Goal: Task Accomplishment & Management: Use online tool/utility

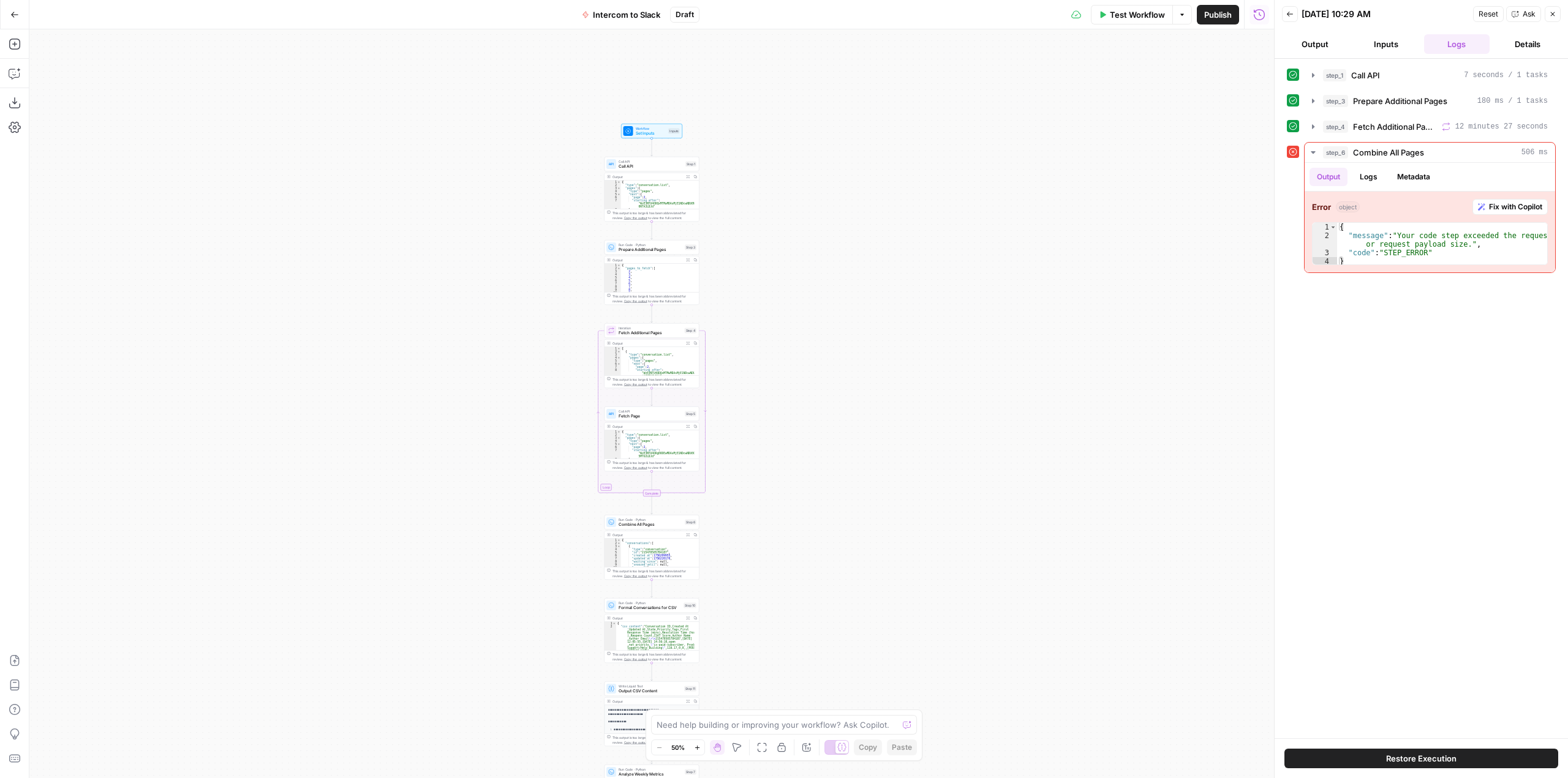
click at [650, 261] on div "Output" at bounding box center [647, 260] width 70 height 5
click at [648, 250] on span "Prepare Additional Pages" at bounding box center [651, 250] width 64 height 6
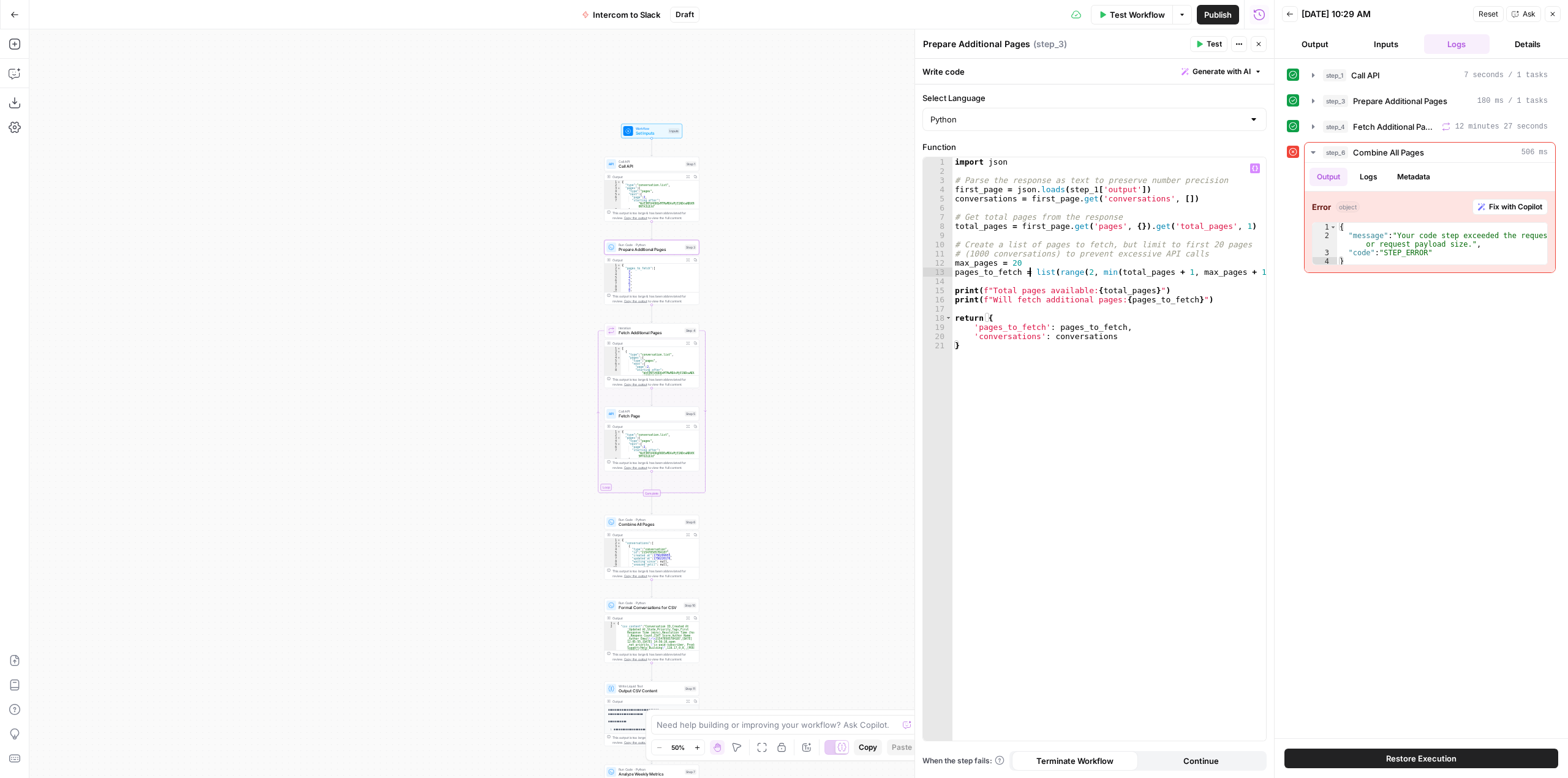
click at [1030, 268] on div "import json # Parse the response as text to preserve number precision first_pag…" at bounding box center [1109, 458] width 313 height 602
click at [1031, 265] on div "import json # Parse the response as text to preserve number precision first_pag…" at bounding box center [1109, 458] width 313 height 602
type textarea "**********"
click at [1141, 19] on span "Test Workflow" at bounding box center [1137, 15] width 55 height 12
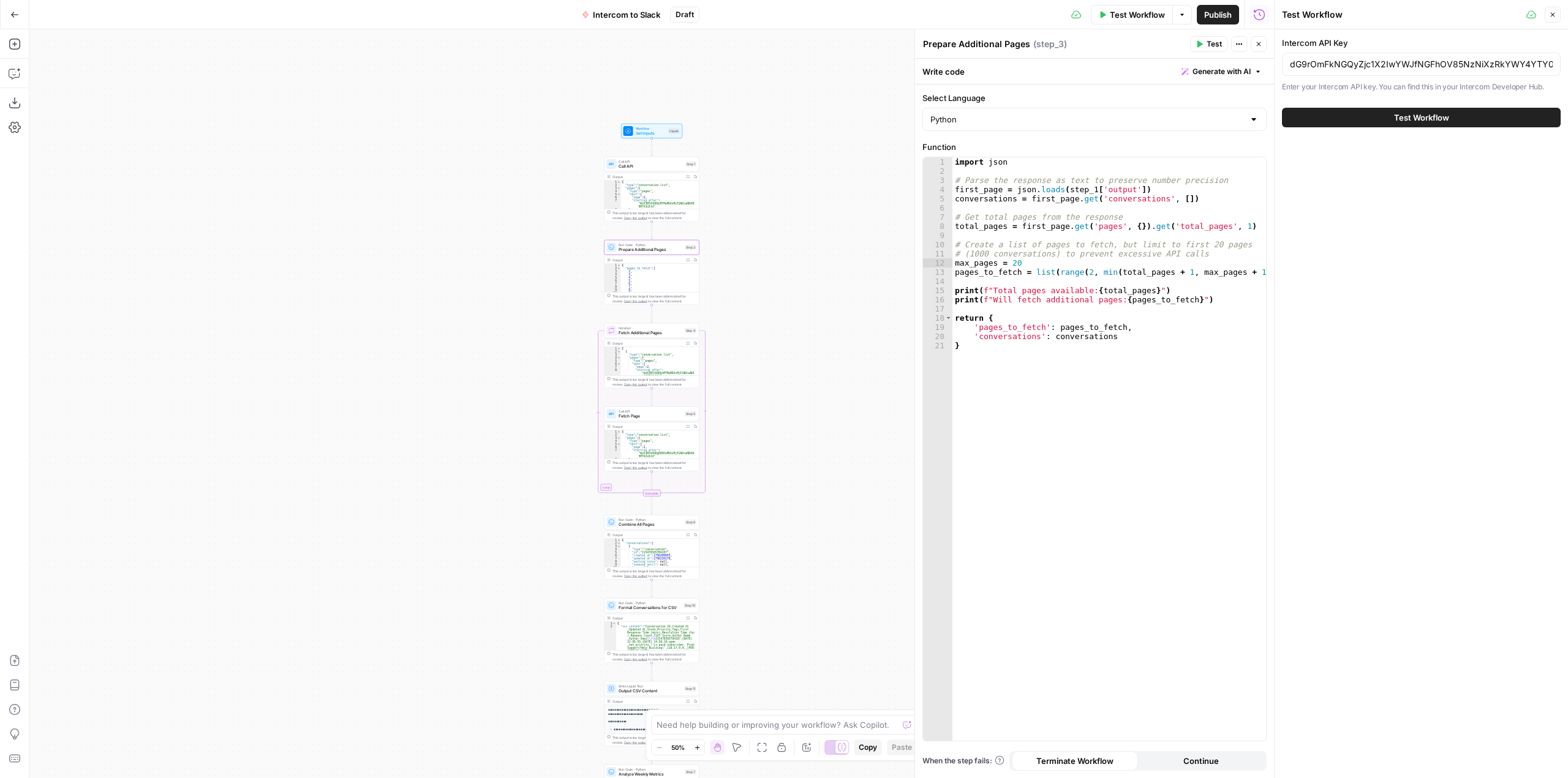
click at [1456, 125] on button "Test Workflow" at bounding box center [1421, 117] width 279 height 19
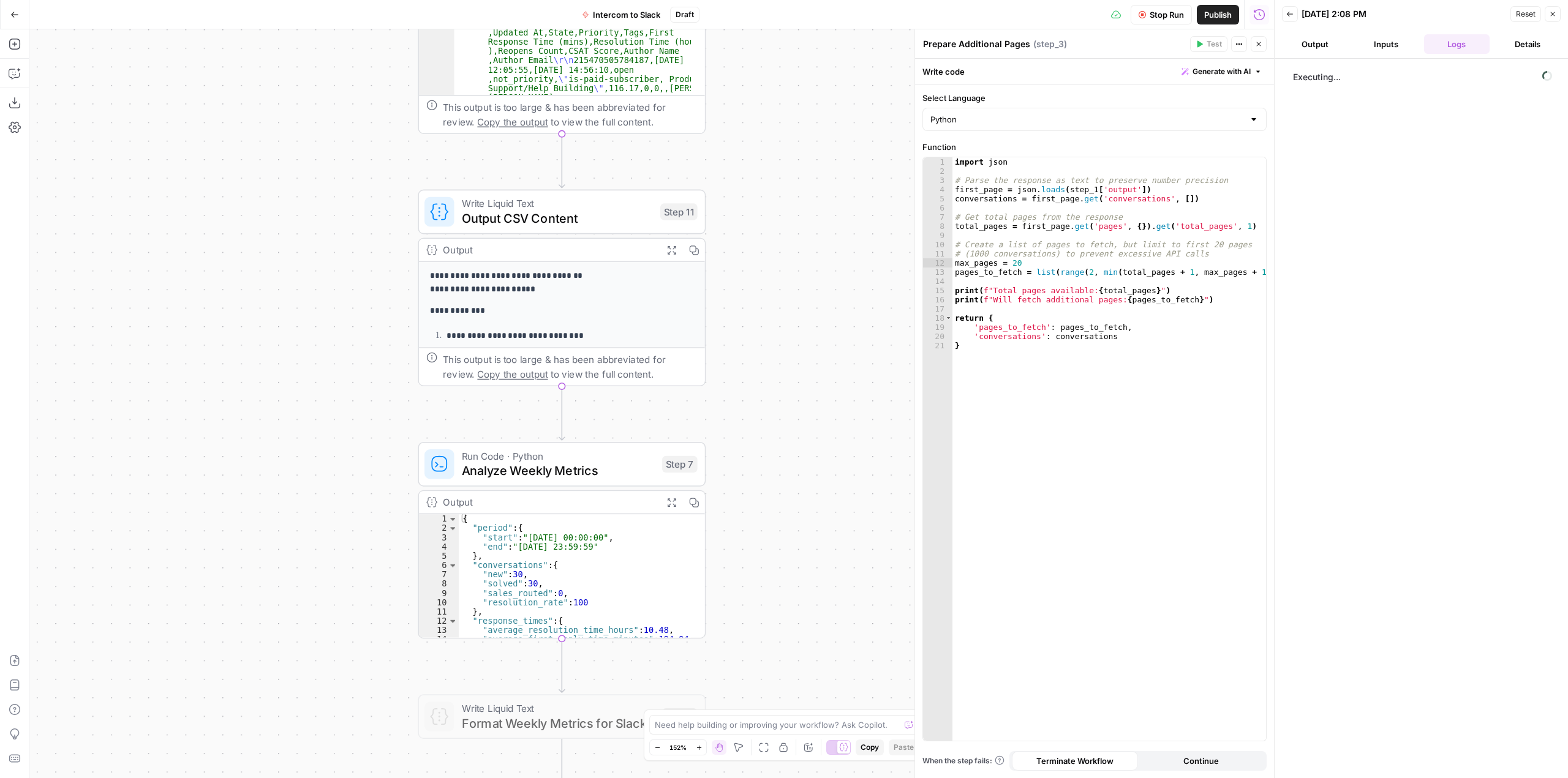
drag, startPoint x: 766, startPoint y: 323, endPoint x: 841, endPoint y: 299, distance: 78.7
click at [841, 299] on div "Workflow Set Inputs Inputs Call API Call API Step 1 Output Expand Output Copy 1…" at bounding box center [651, 404] width 1245 height 749
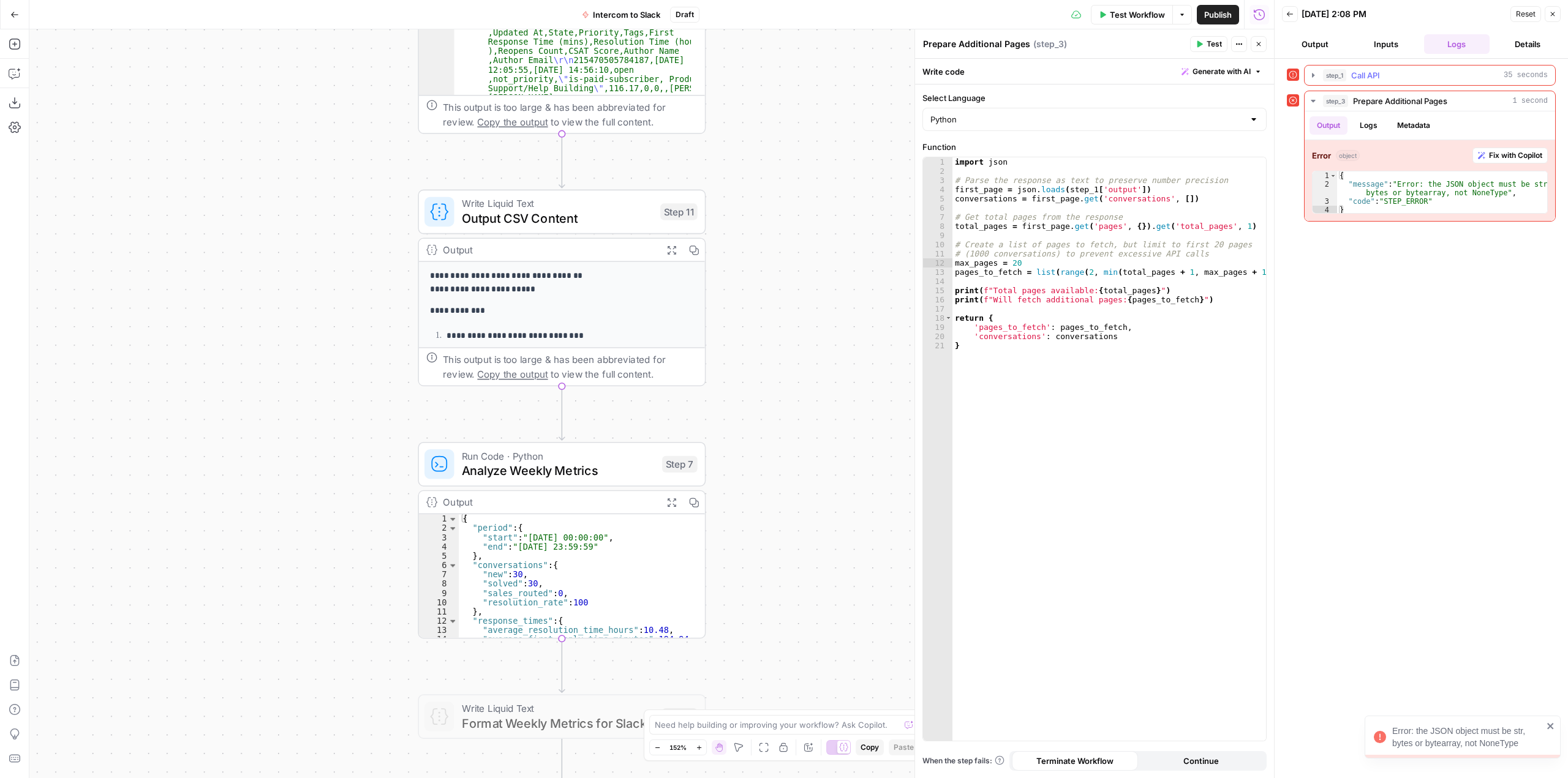
click at [1386, 76] on div "step_1 Call API 35 seconds" at bounding box center [1436, 76] width 225 height 12
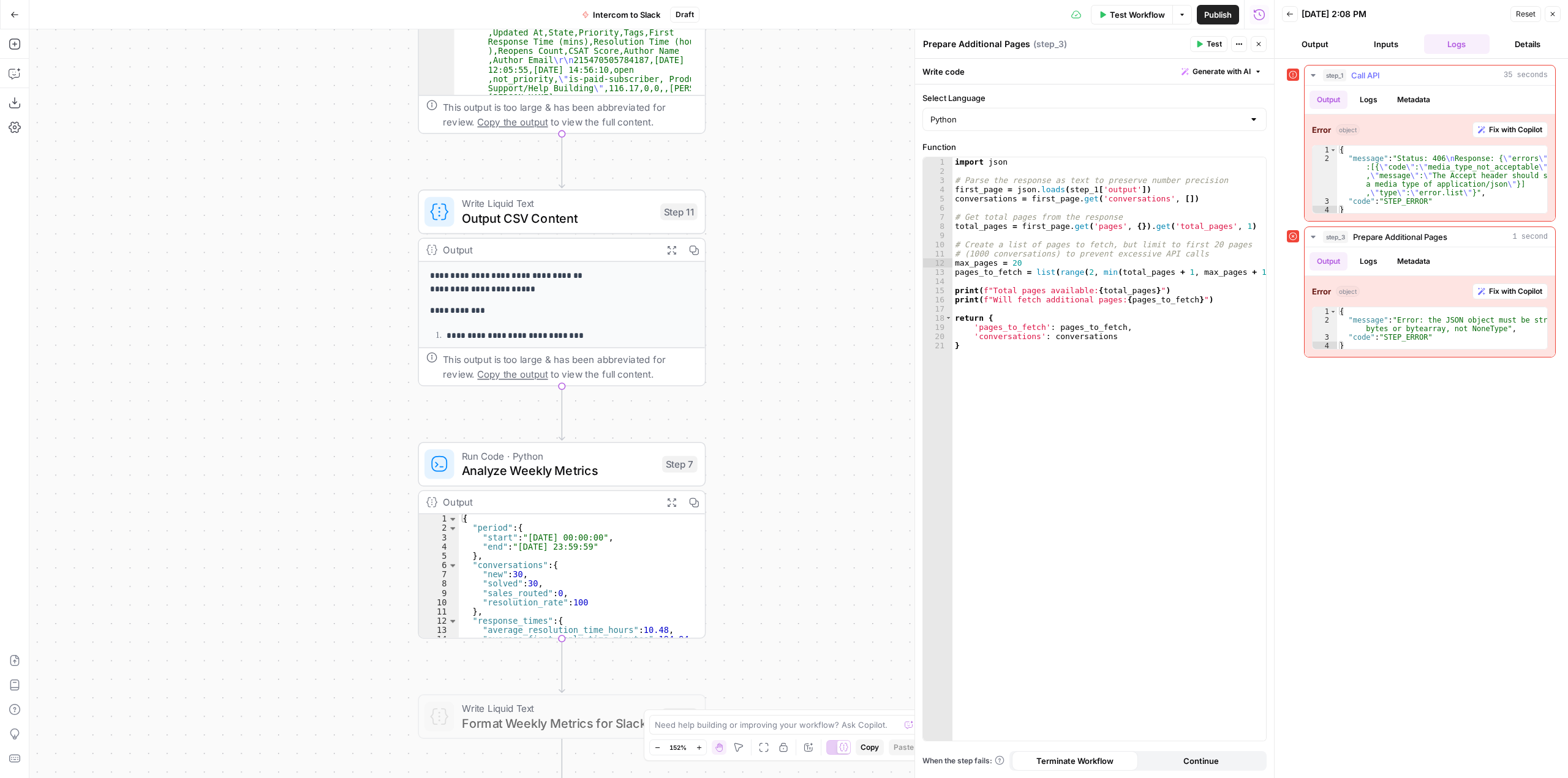
click at [1498, 126] on span "Fix with Copilot" at bounding box center [1515, 130] width 53 height 11
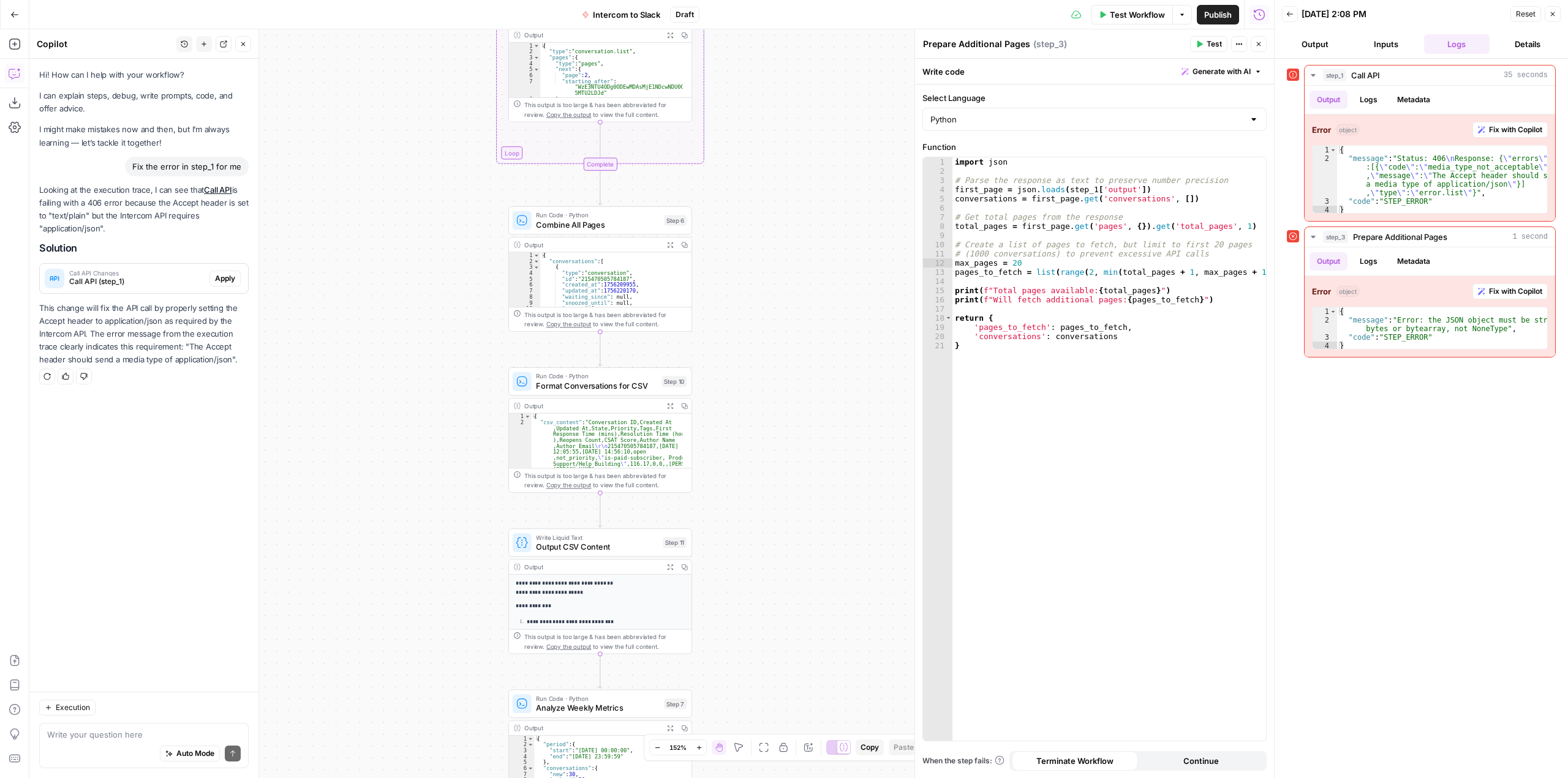
click at [232, 273] on span "Apply" at bounding box center [225, 279] width 20 height 11
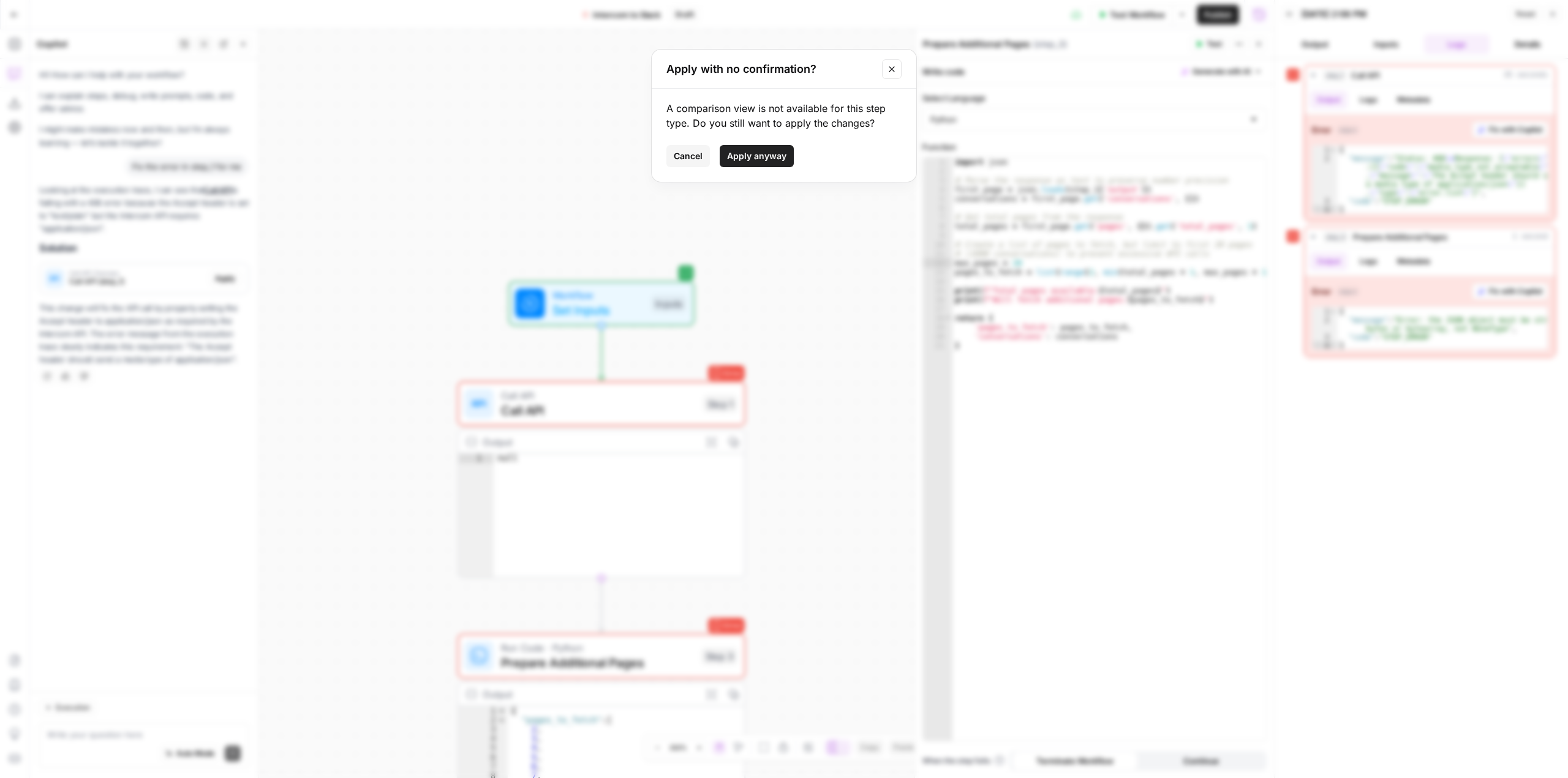
click at [779, 148] on button "Apply anyway" at bounding box center [757, 156] width 74 height 22
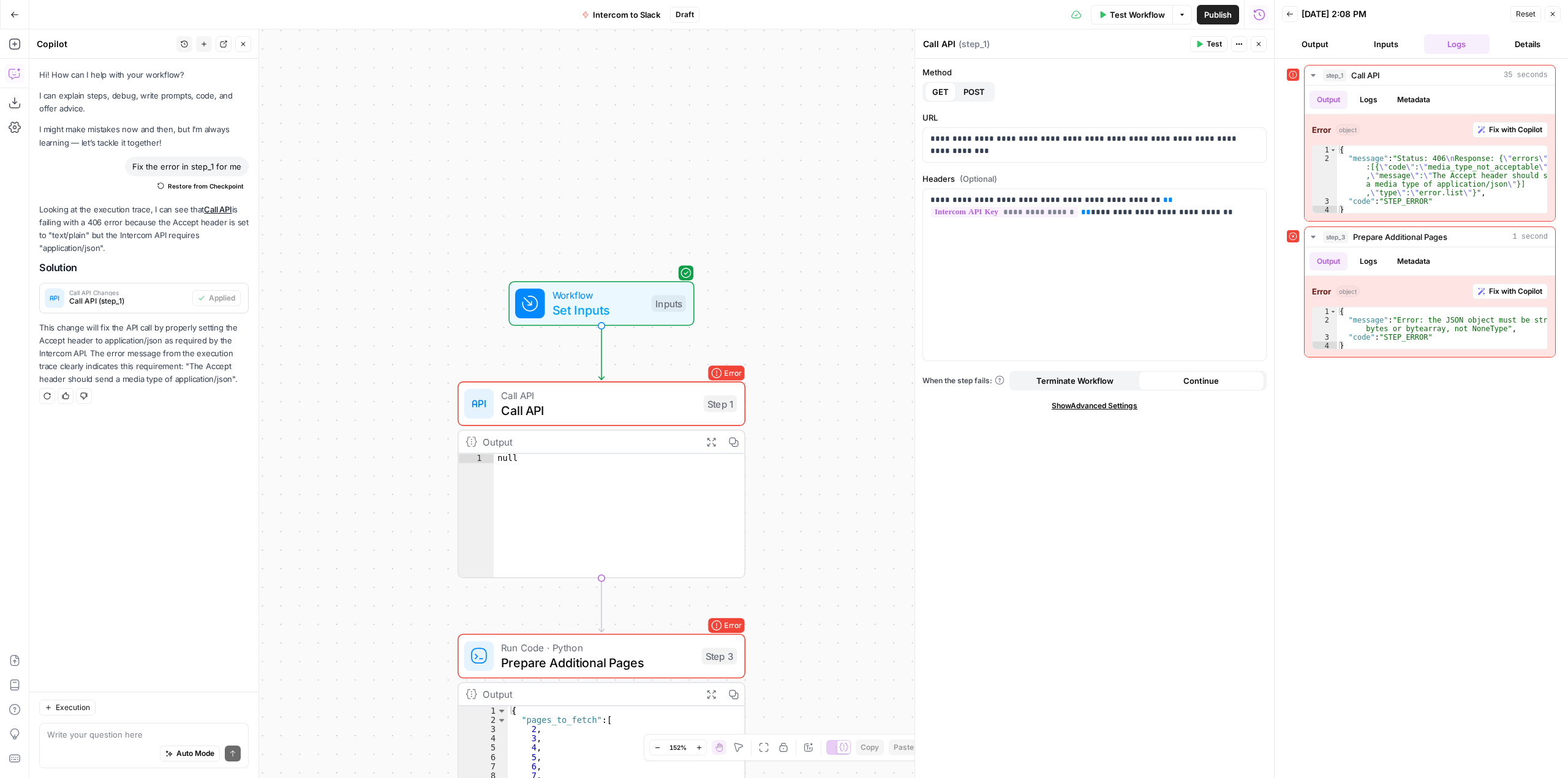
click at [1144, 14] on span "Test Workflow" at bounding box center [1137, 15] width 55 height 12
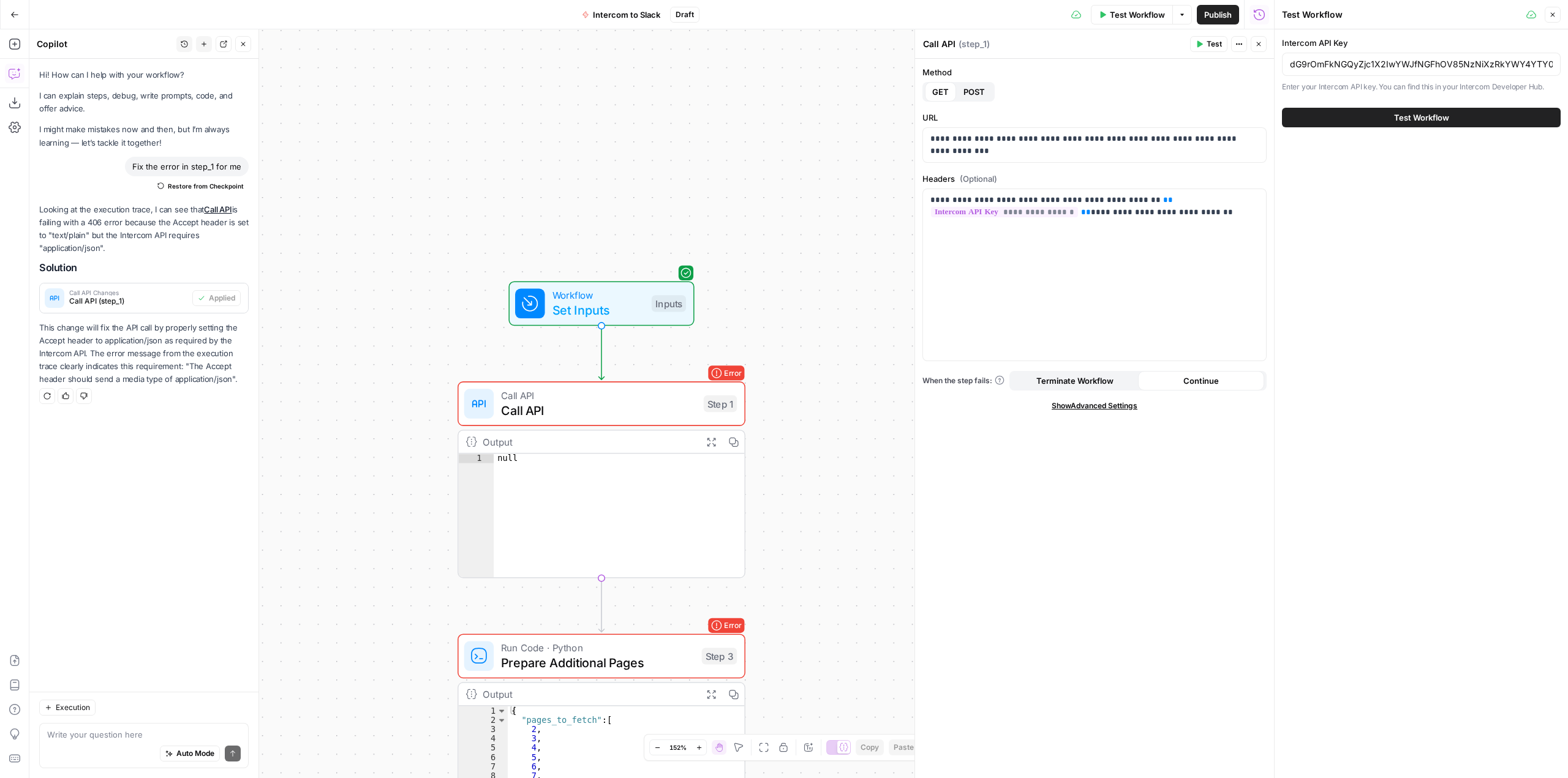
click at [1427, 126] on button "Test Workflow" at bounding box center [1421, 117] width 279 height 19
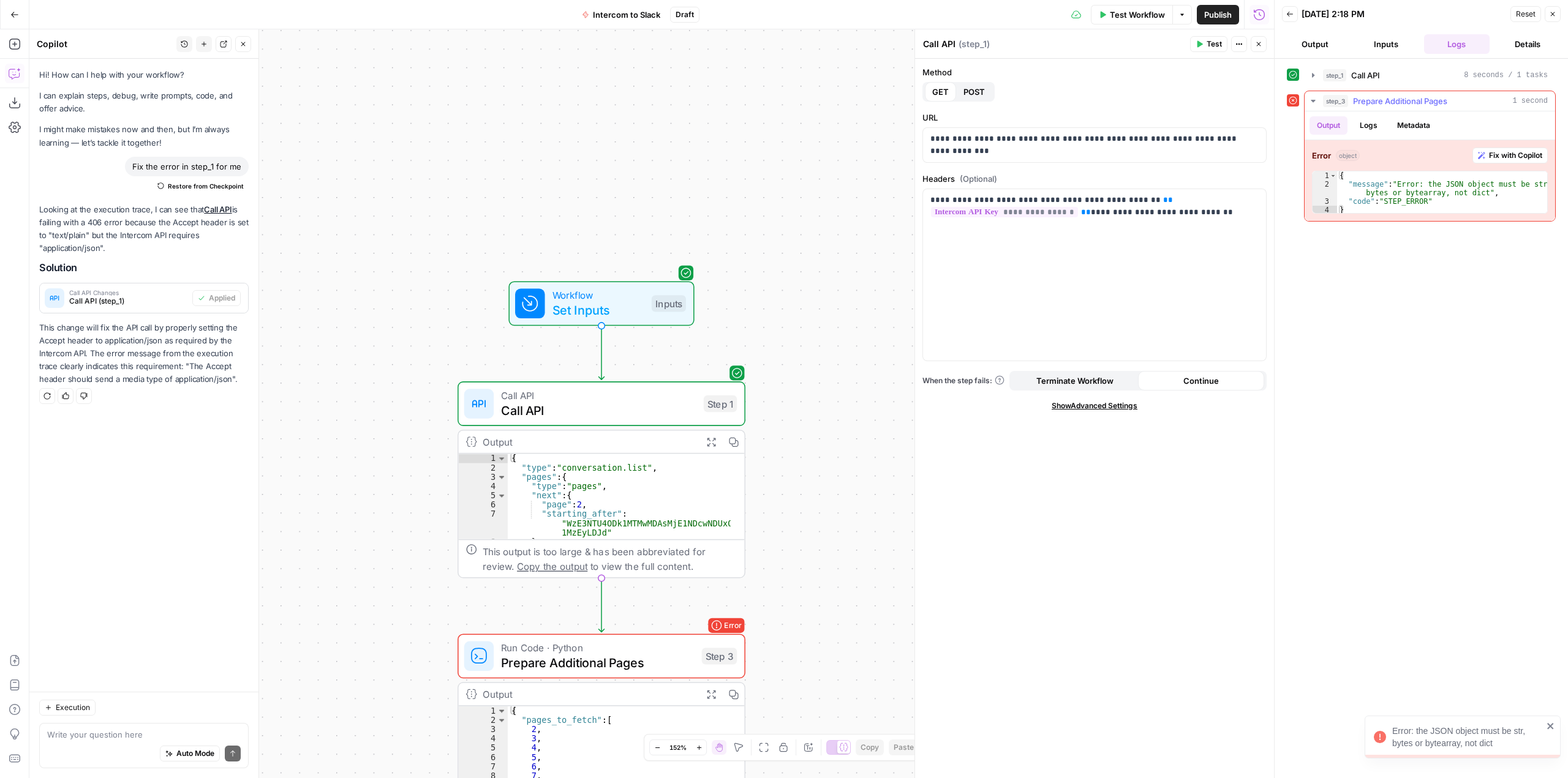
click at [1533, 149] on button "Fix with Copilot" at bounding box center [1510, 155] width 76 height 16
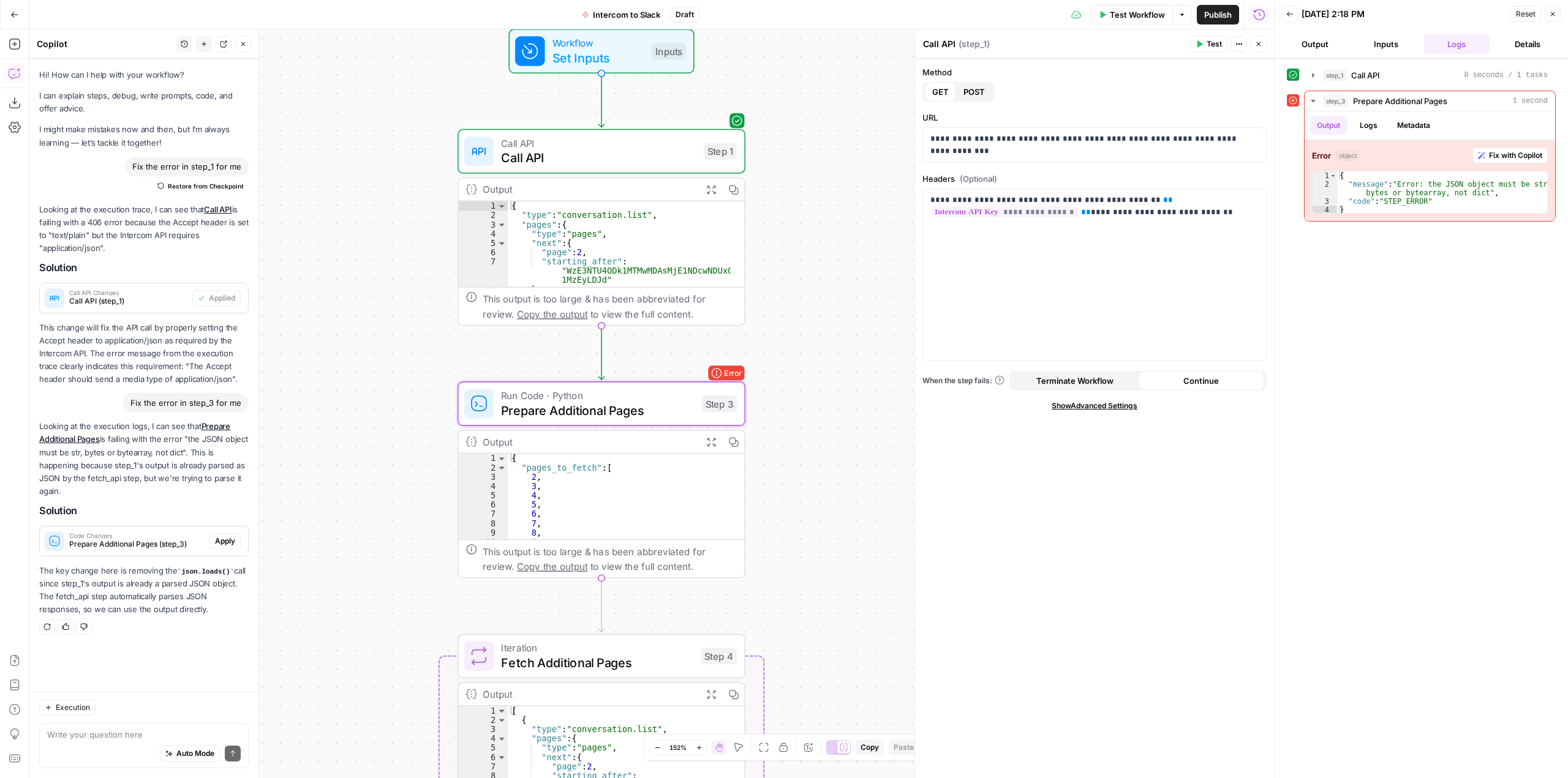
click at [222, 540] on span "Apply" at bounding box center [225, 542] width 20 height 11
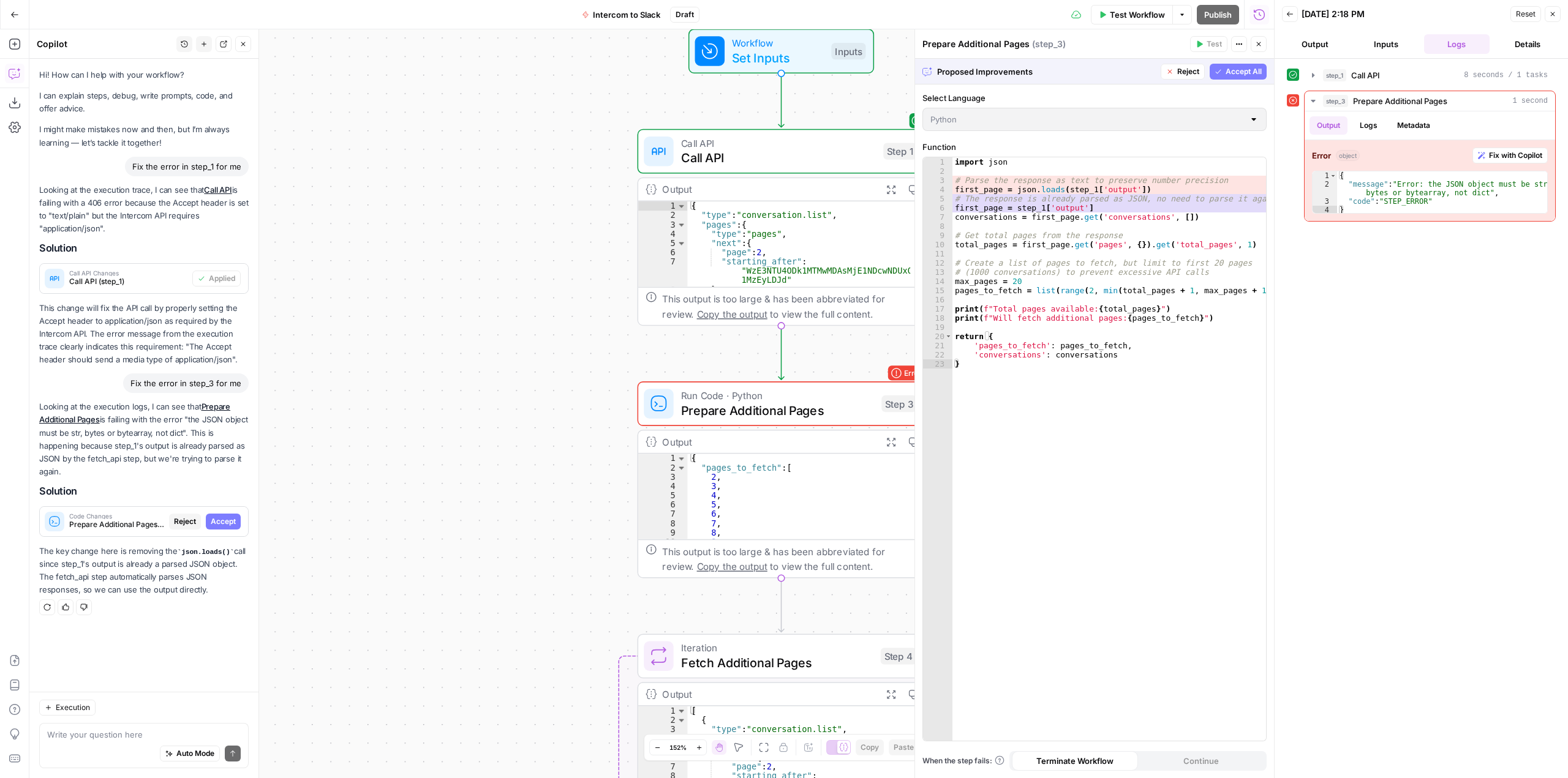
click at [1248, 71] on span "Accept All" at bounding box center [1243, 71] width 36 height 11
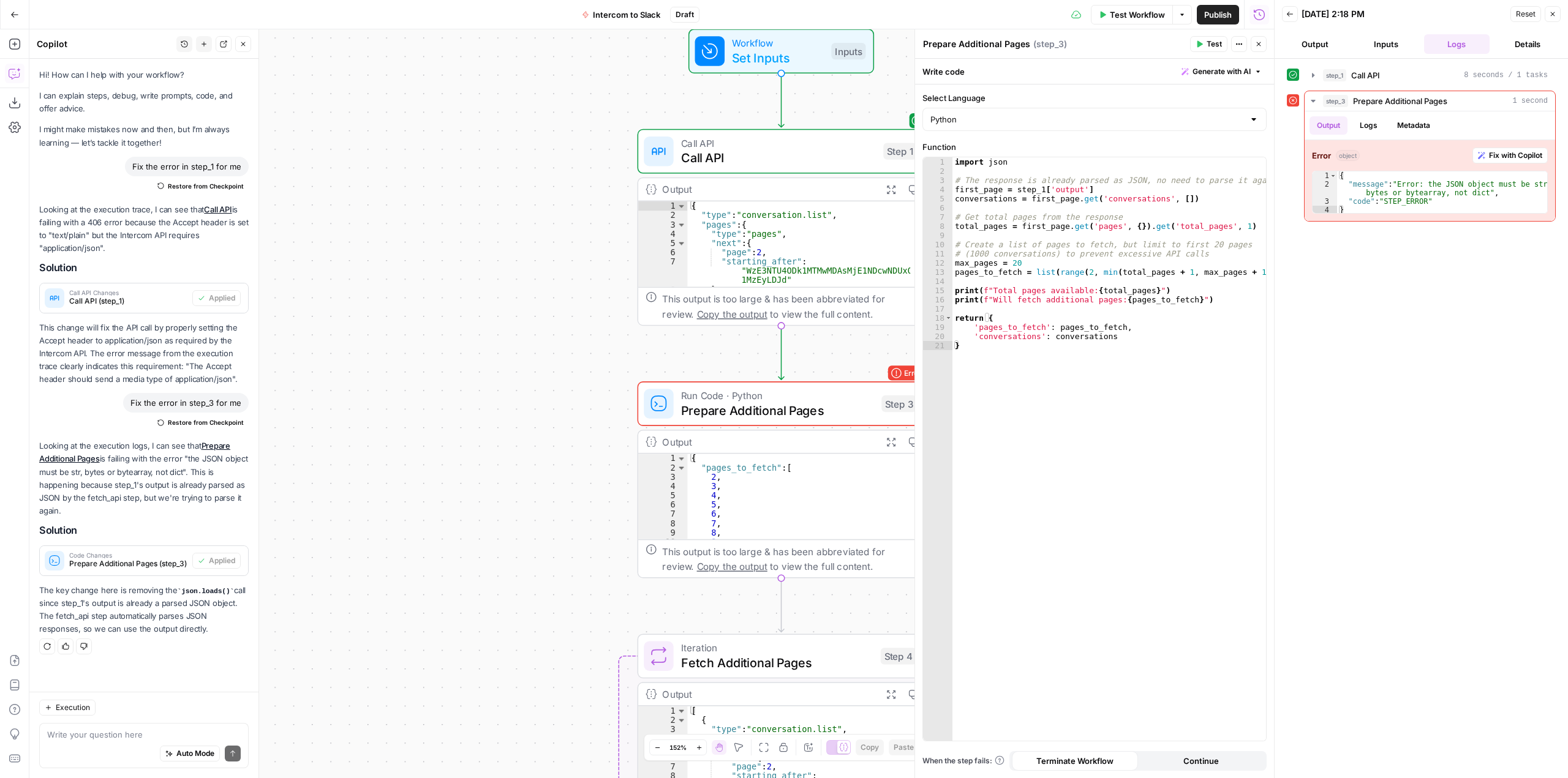
click at [1123, 19] on span "Test Workflow" at bounding box center [1137, 15] width 55 height 12
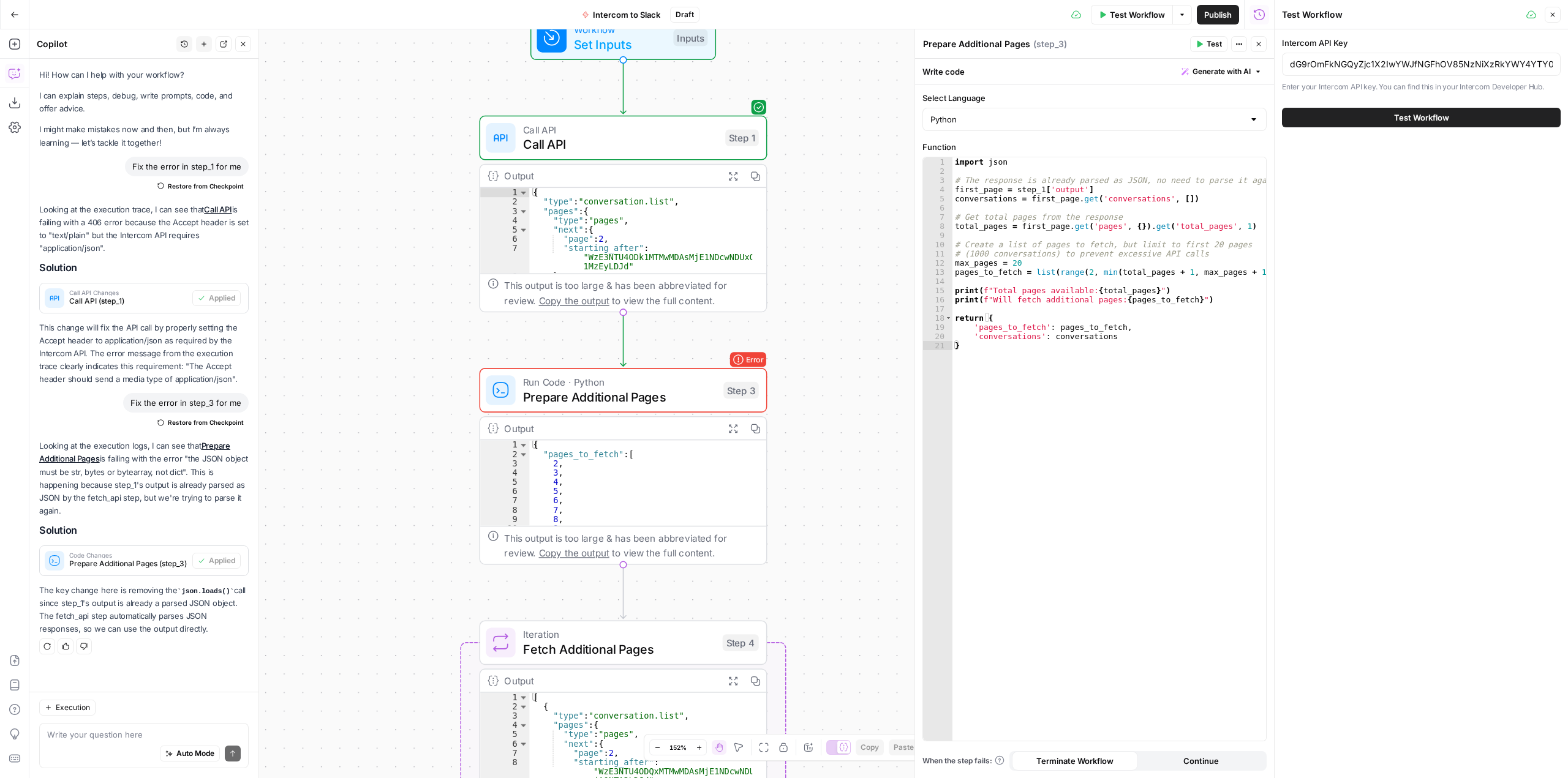
drag, startPoint x: 532, startPoint y: 421, endPoint x: 405, endPoint y: 411, distance: 127.4
click at [405, 411] on div "Workflow Set Inputs Inputs Call API Call API Step 1 Output Expand Output Copy 1…" at bounding box center [651, 404] width 1245 height 749
click at [1434, 112] on span "Test Workflow" at bounding box center [1421, 118] width 55 height 12
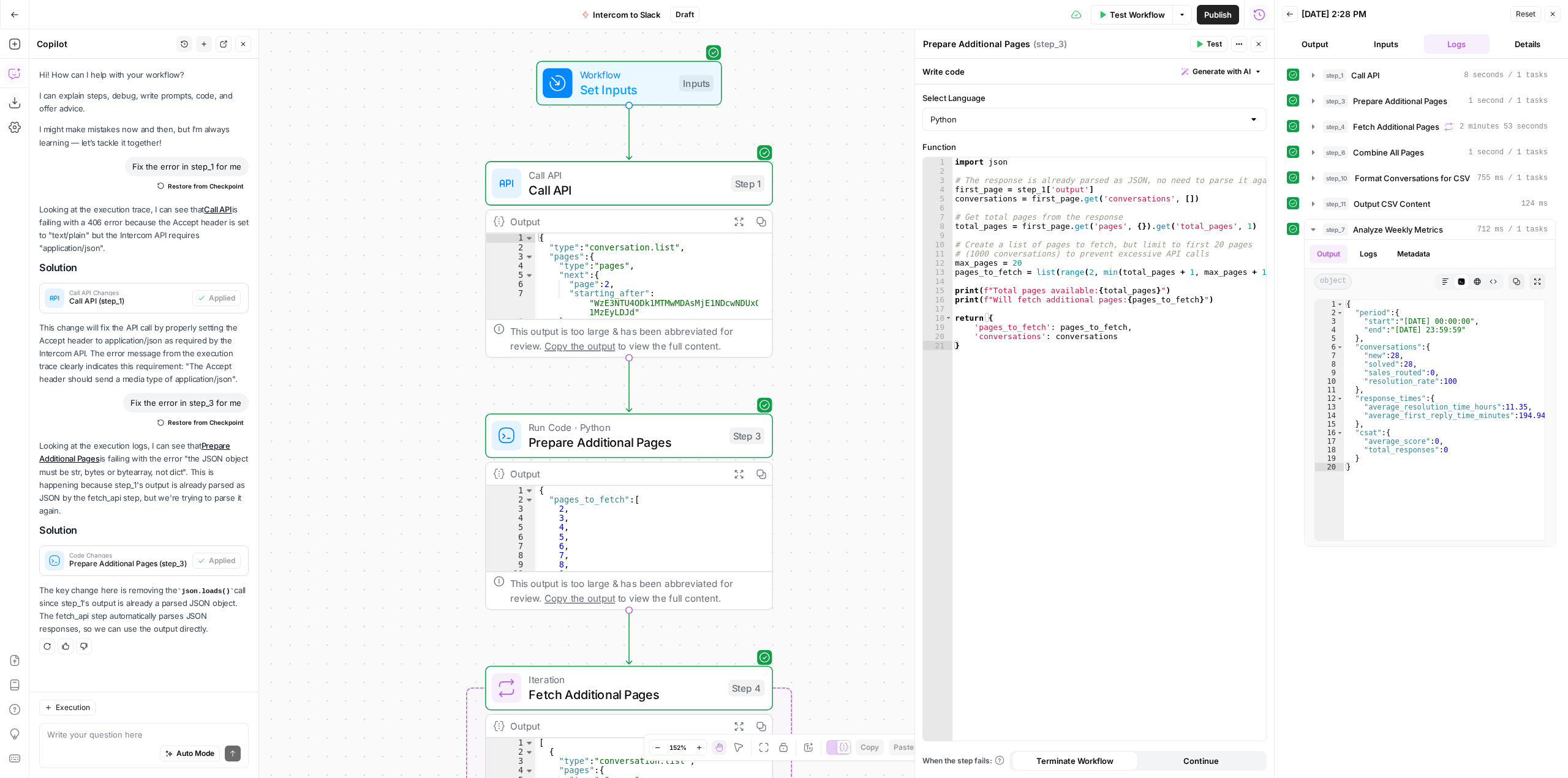
drag, startPoint x: 789, startPoint y: 461, endPoint x: 816, endPoint y: 222, distance: 240.5
click at [816, 222] on div "Workflow Set Inputs Inputs Call API Call API Step 1 Output Expand Output Copy 1…" at bounding box center [651, 404] width 1245 height 749
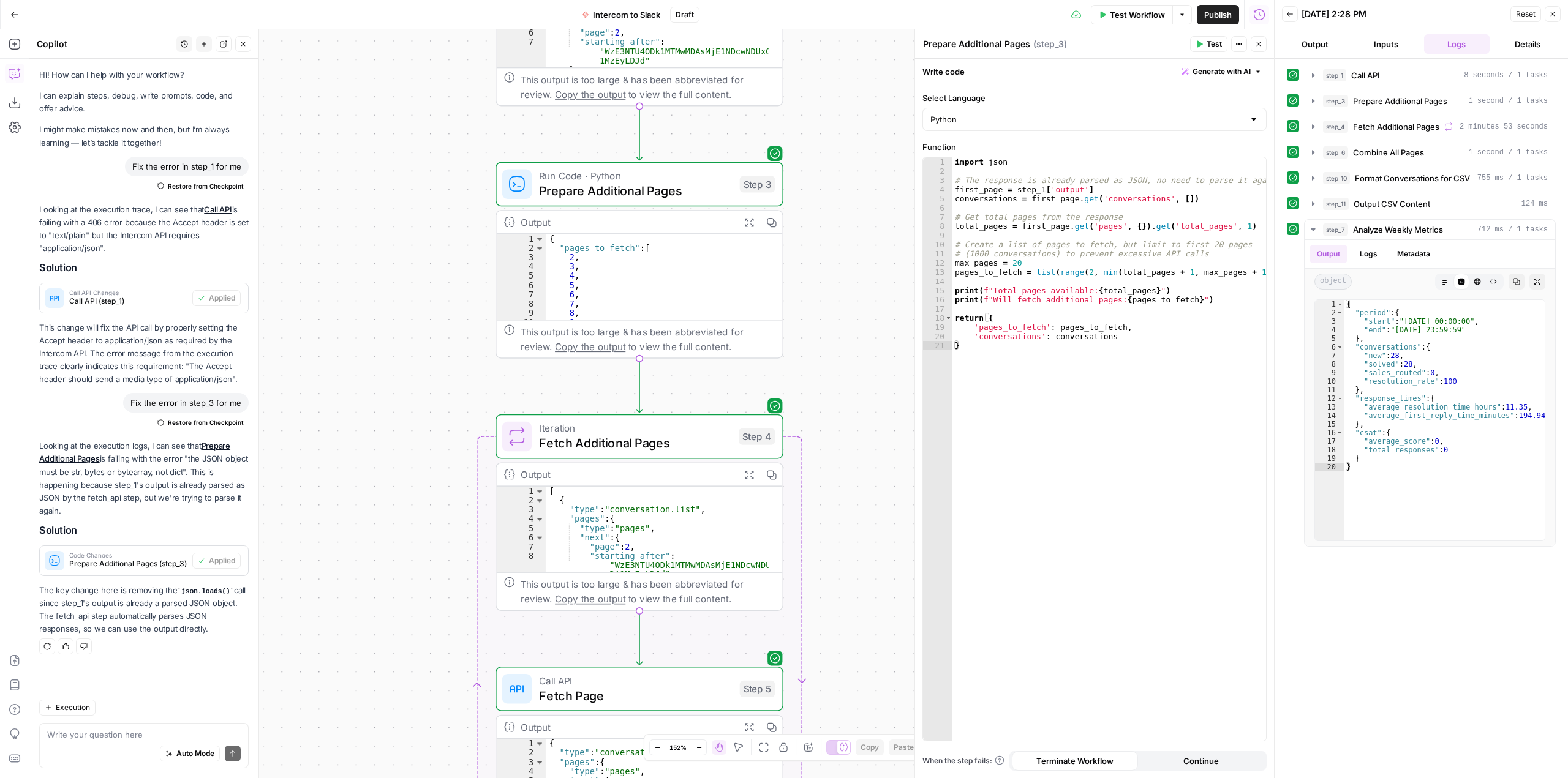
drag, startPoint x: 826, startPoint y: 426, endPoint x: 852, endPoint y: 409, distance: 31.1
click at [831, 123] on div "Workflow Set Inputs Inputs Call API Call API Step 1 Output Expand Output Copy 1…" at bounding box center [651, 404] width 1245 height 749
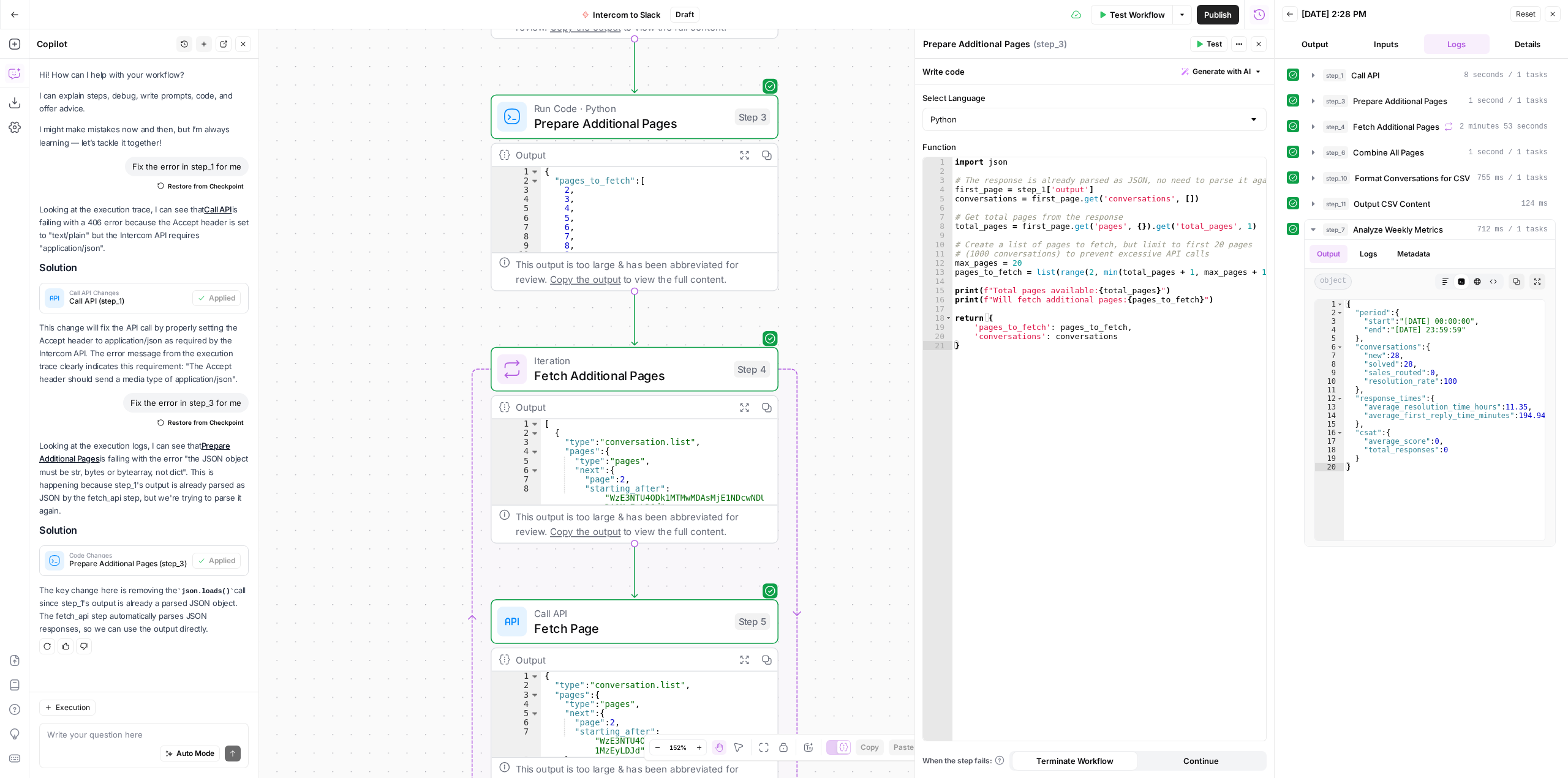
drag, startPoint x: 856, startPoint y: 299, endPoint x: 826, endPoint y: 204, distance: 99.6
click at [826, 171] on div "Workflow Set Inputs Inputs Call API Call API Step 1 Output Expand Output Copy 1…" at bounding box center [651, 404] width 1245 height 749
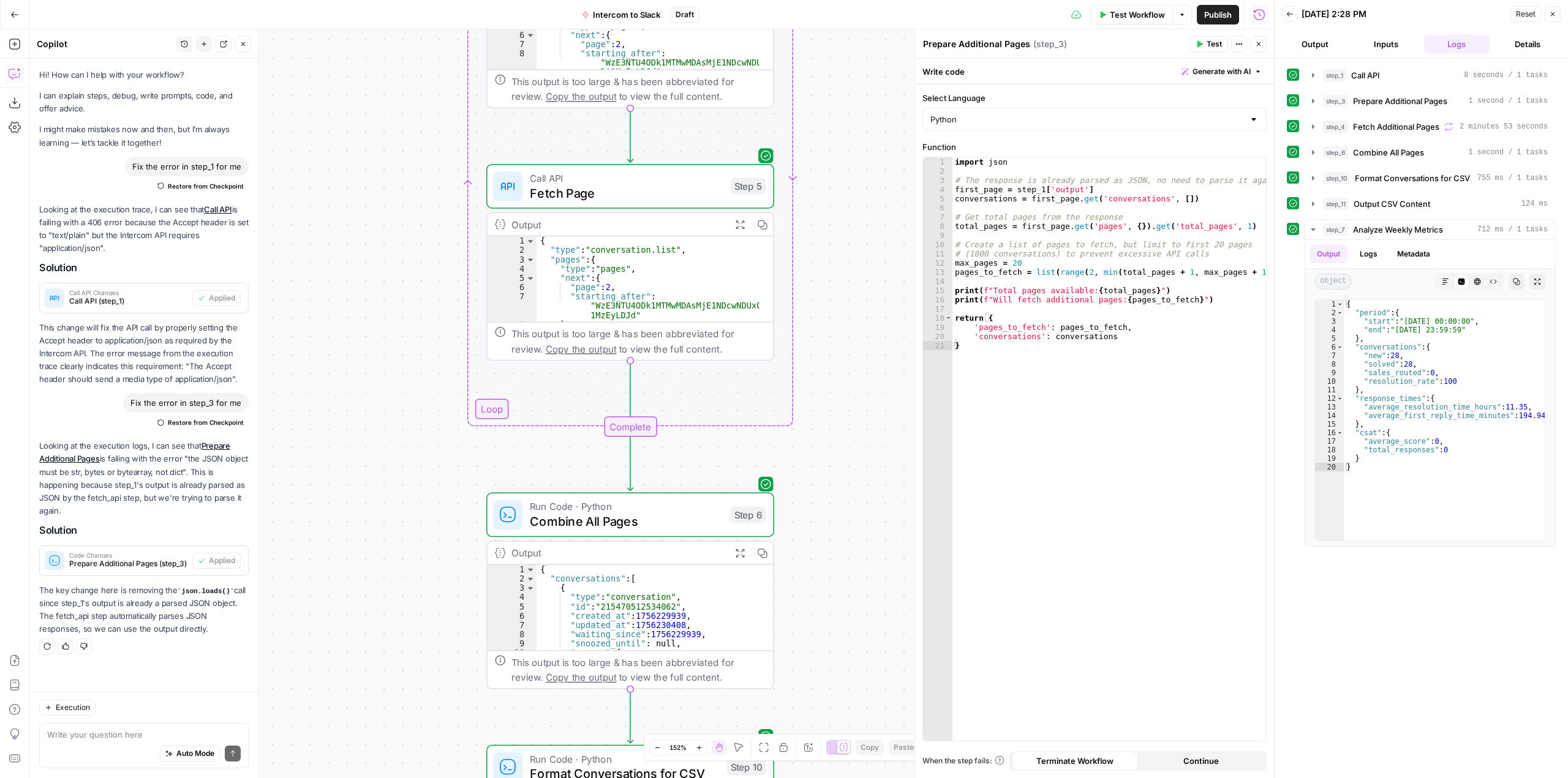
drag, startPoint x: 850, startPoint y: 406, endPoint x: 870, endPoint y: 185, distance: 221.9
click at [870, 190] on div "Workflow Set Inputs Inputs Call API Call API Step 1 Output Expand Output Copy 1…" at bounding box center [651, 404] width 1245 height 749
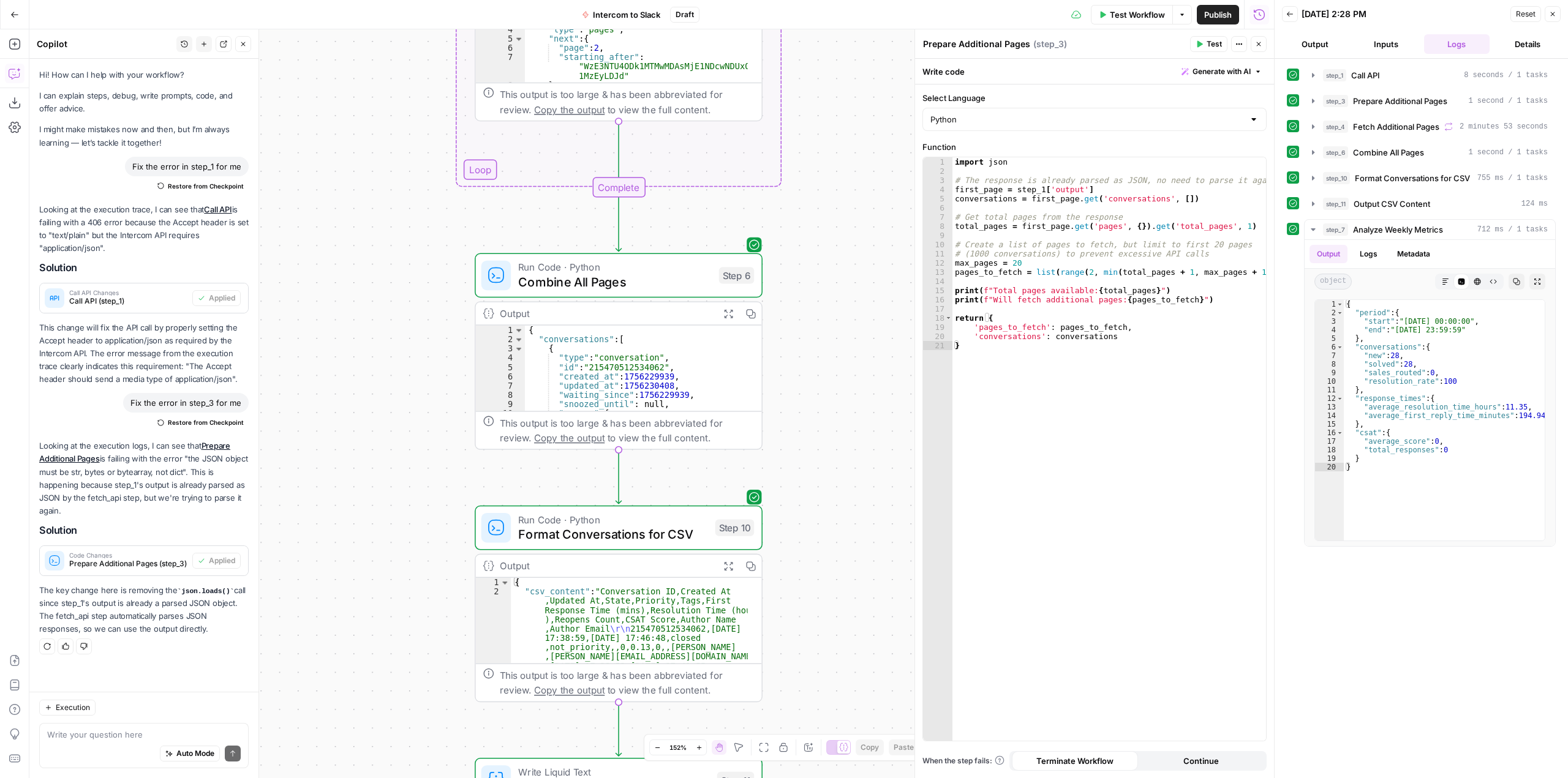
drag, startPoint x: 884, startPoint y: 415, endPoint x: 862, endPoint y: 404, distance: 24.6
click at [861, 280] on div "Workflow Set Inputs Inputs Call API Call API Step 1 Output Expand Output Copy 1…" at bounding box center [651, 404] width 1245 height 749
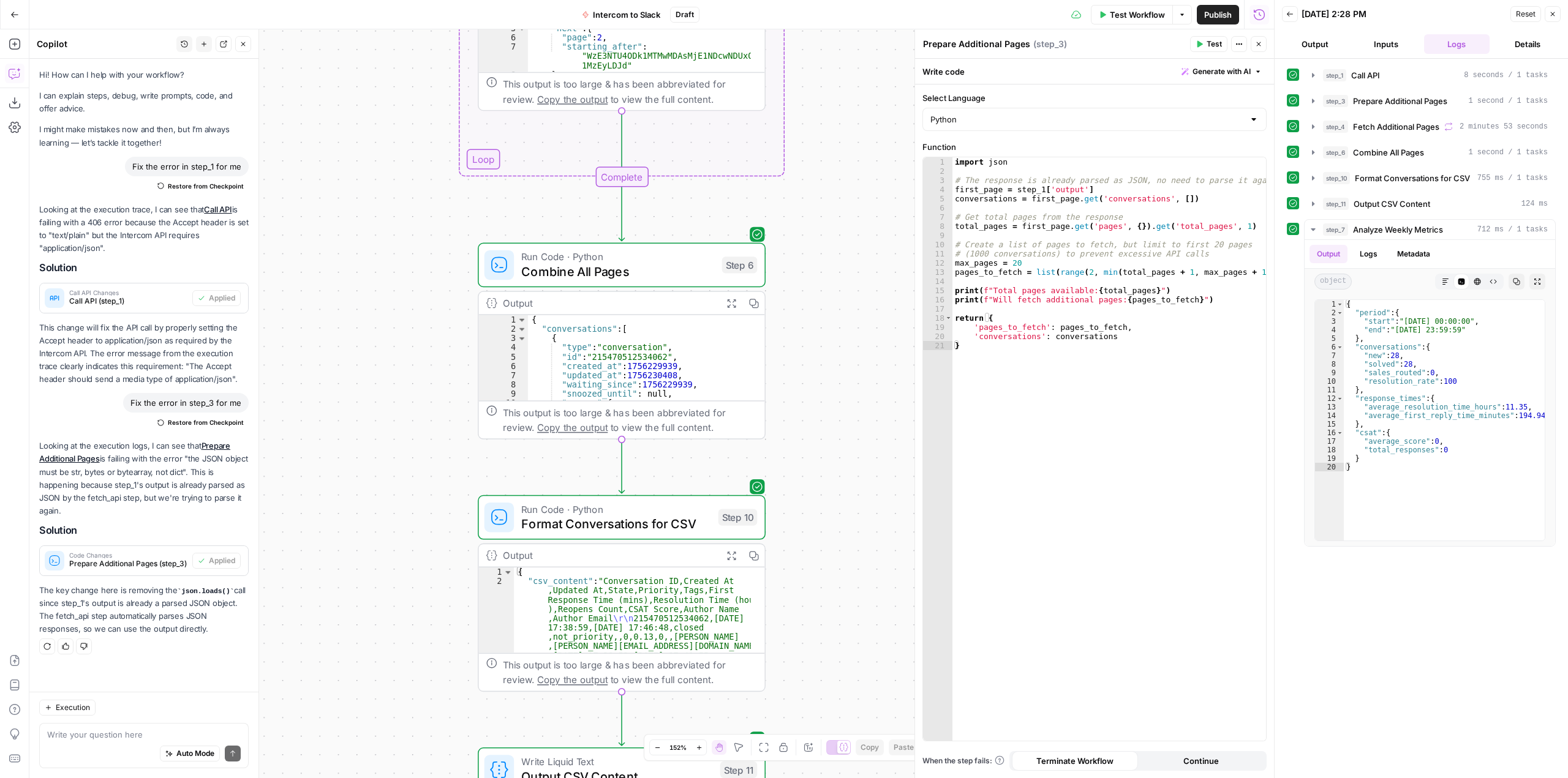
drag, startPoint x: 867, startPoint y: 381, endPoint x: 850, endPoint y: 259, distance: 123.2
click at [850, 259] on div "Workflow Set Inputs Inputs Call API Call API Step 1 Output Expand Output Copy 1…" at bounding box center [651, 404] width 1245 height 749
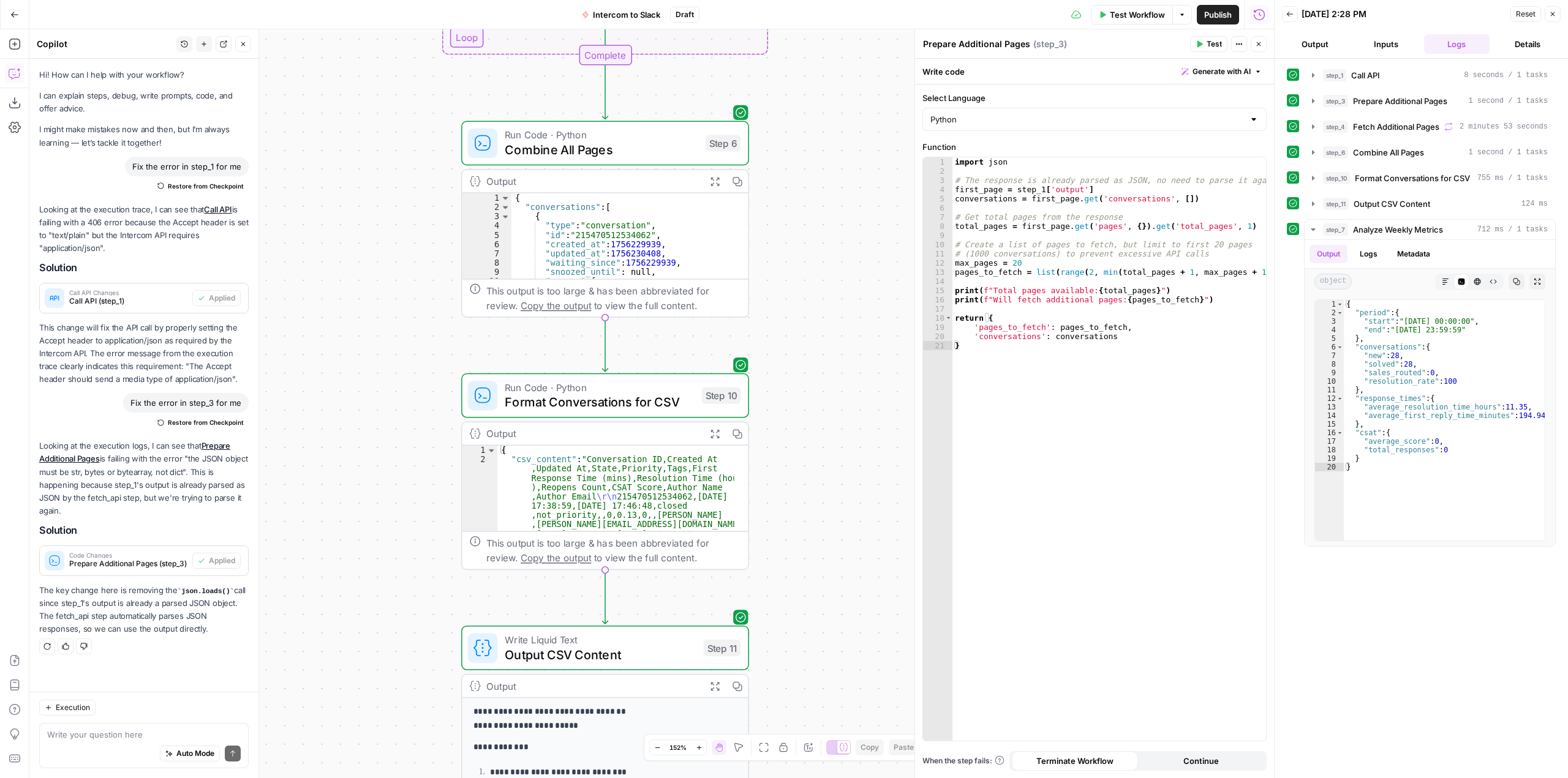
drag, startPoint x: 862, startPoint y: 493, endPoint x: 908, endPoint y: 261, distance: 236.5
click at [902, 296] on div "Workflow Set Inputs Inputs Call API Call API Step 1 Output Expand Output Copy 1…" at bounding box center [651, 404] width 1245 height 749
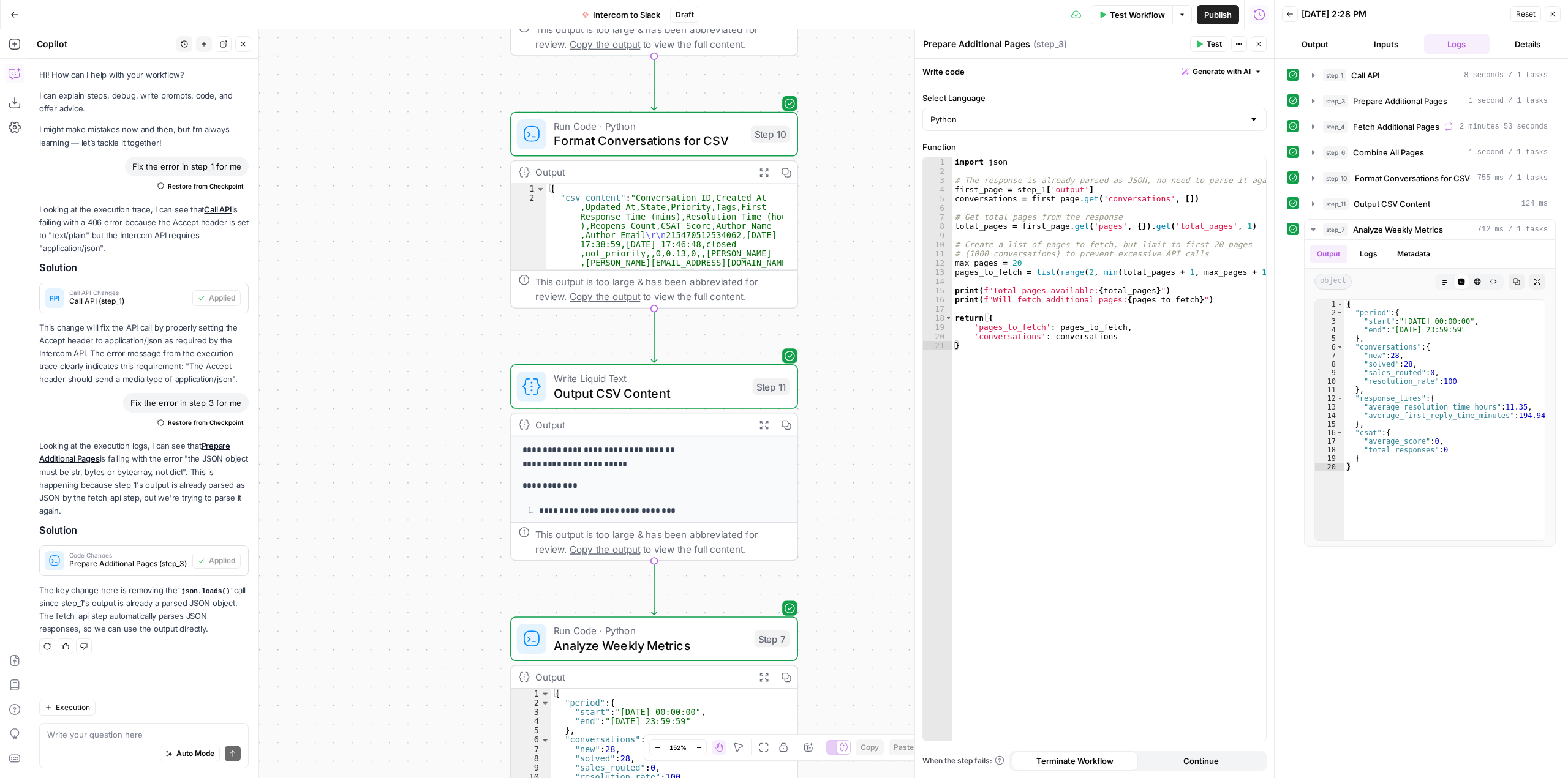
drag, startPoint x: 895, startPoint y: 443, endPoint x: 855, endPoint y: 253, distance: 194.2
click at [855, 253] on div "Workflow Set Inputs Inputs Call API Call API Step 1 Output Expand Output Copy 1…" at bounding box center [651, 404] width 1245 height 749
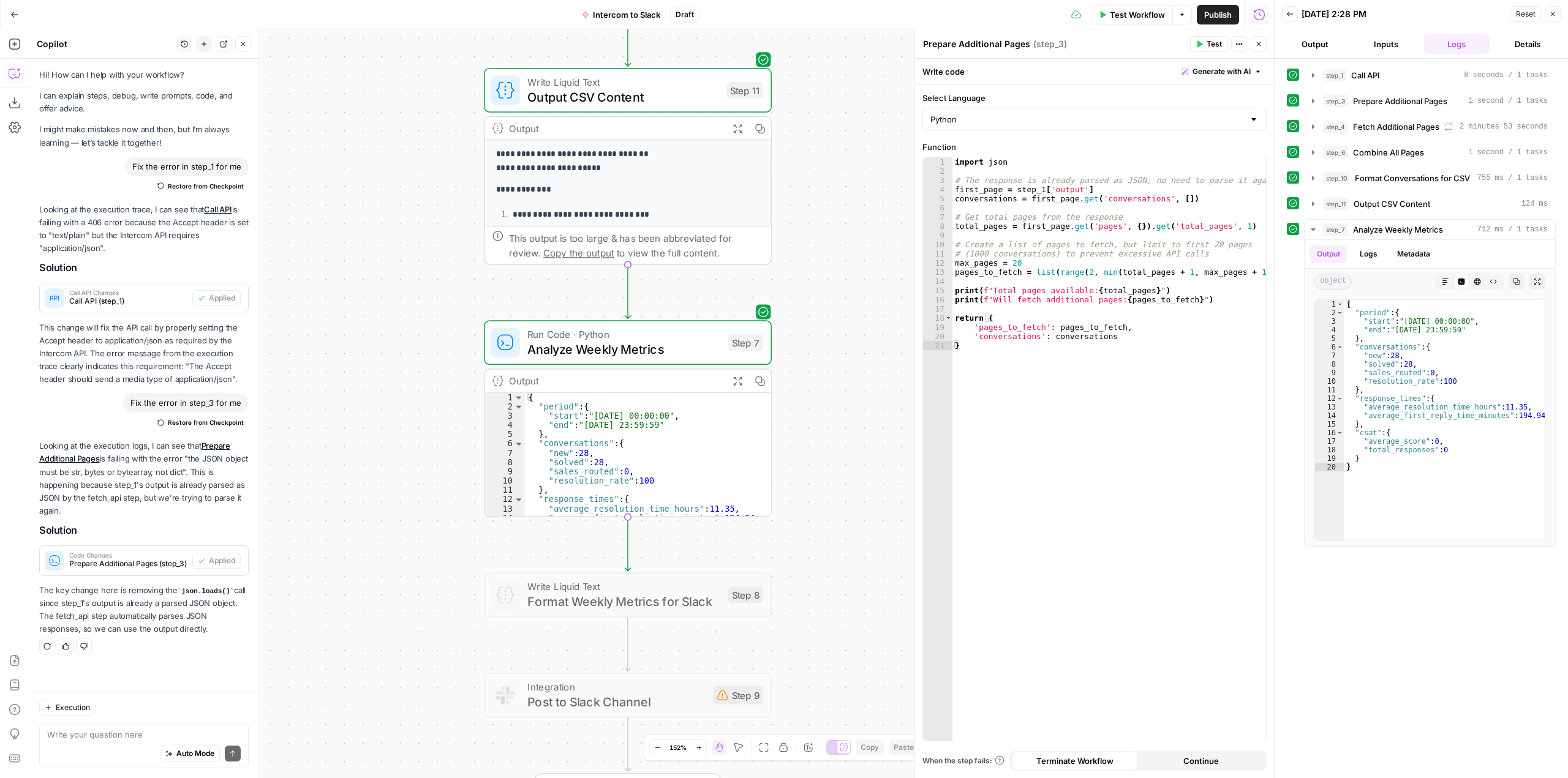
drag, startPoint x: 836, startPoint y: 449, endPoint x: 850, endPoint y: 302, distance: 147.7
click at [850, 302] on div "Workflow Set Inputs Inputs Call API Call API Step 1 Output Expand Output Copy 1…" at bounding box center [651, 404] width 1245 height 749
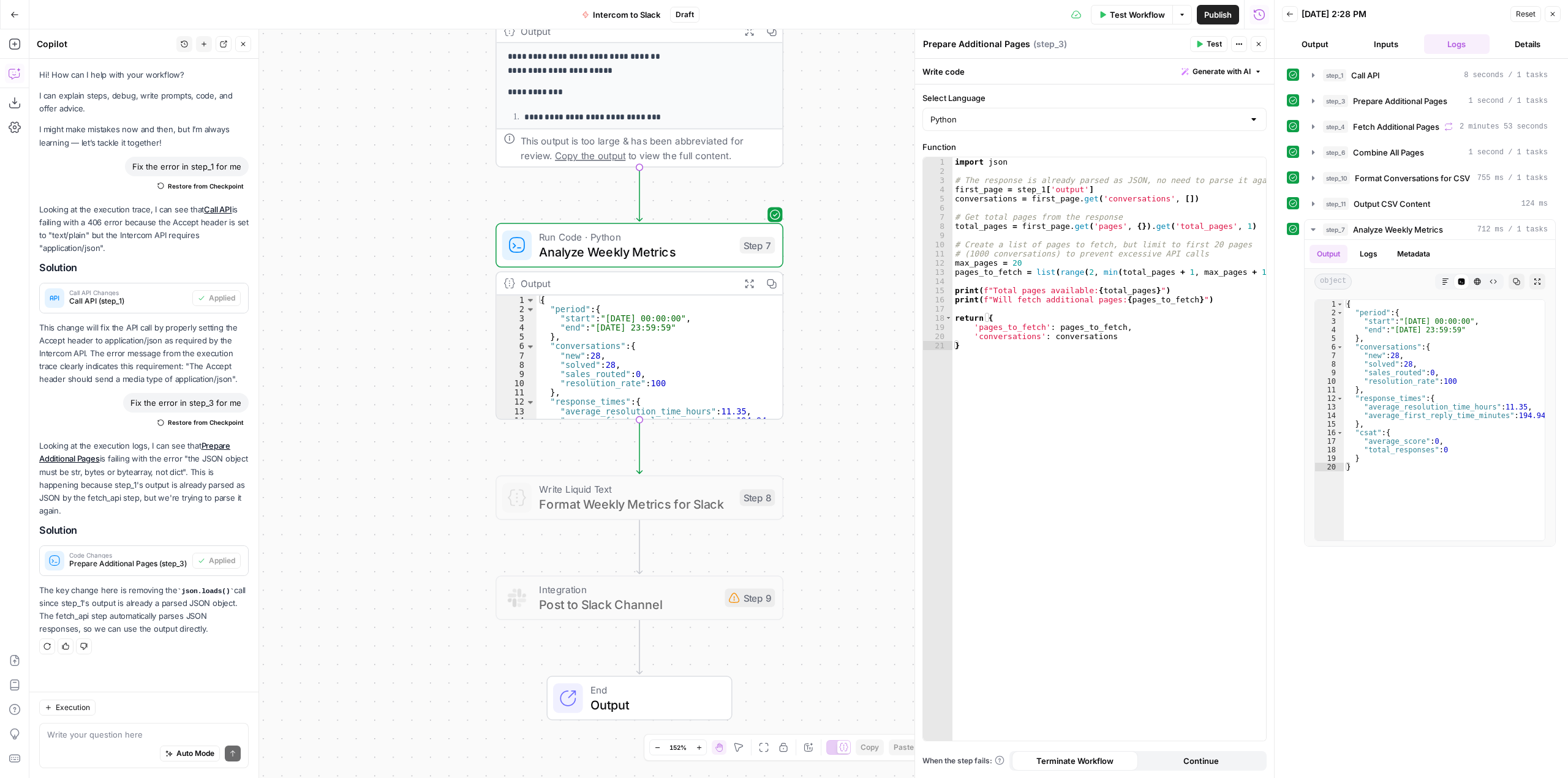
drag, startPoint x: 839, startPoint y: 467, endPoint x: 823, endPoint y: 265, distance: 202.6
click at [826, 275] on div "Workflow Set Inputs Inputs Call API Call API Step 1 Output Expand Output Copy 1…" at bounding box center [651, 404] width 1245 height 749
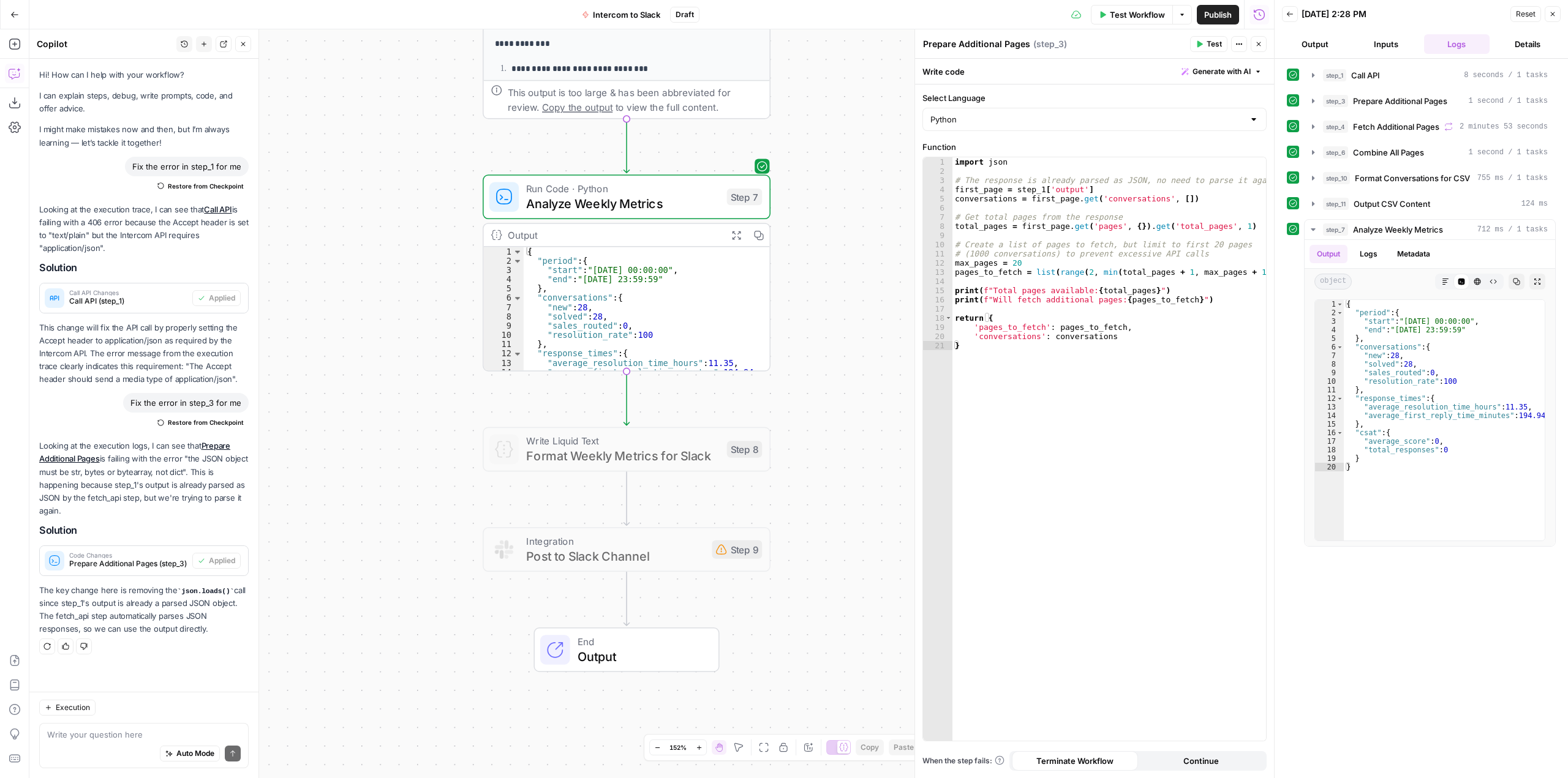
drag, startPoint x: 820, startPoint y: 411, endPoint x: 827, endPoint y: 474, distance: 63.4
click at [827, 474] on div "Workflow Set Inputs Inputs Call API Call API Step 1 Output Expand Output Copy 1…" at bounding box center [651, 404] width 1245 height 749
drag, startPoint x: 18, startPoint y: 16, endPoint x: 144, endPoint y: 9, distance: 126.2
click at [144, 9] on div "Go Back Intercom to Slack Draft Test Workflow Options Publish Run History" at bounding box center [637, 15] width 1274 height 29
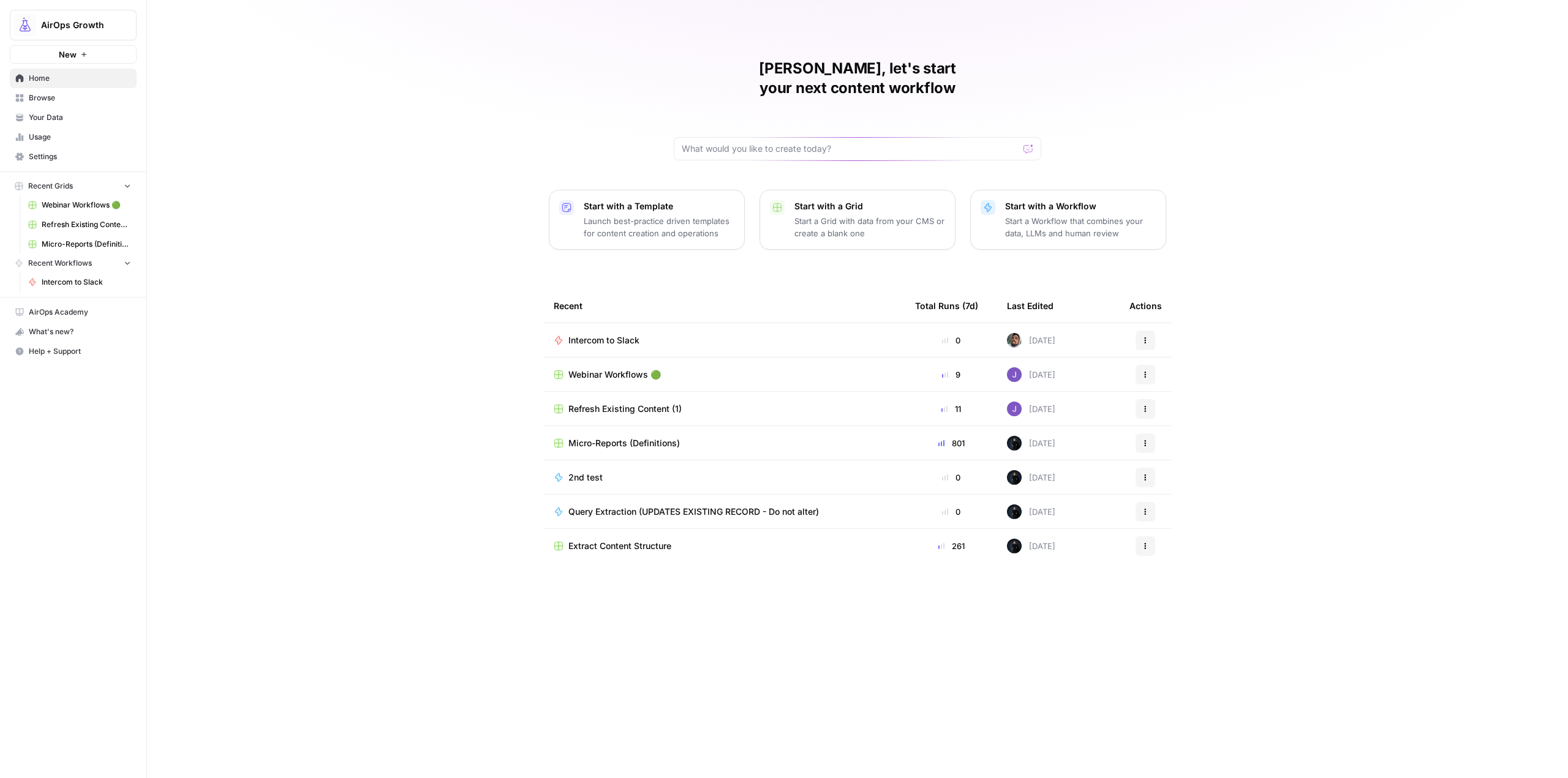
click at [1063, 200] on p "Start with a Workflow" at bounding box center [1080, 207] width 150 height 12
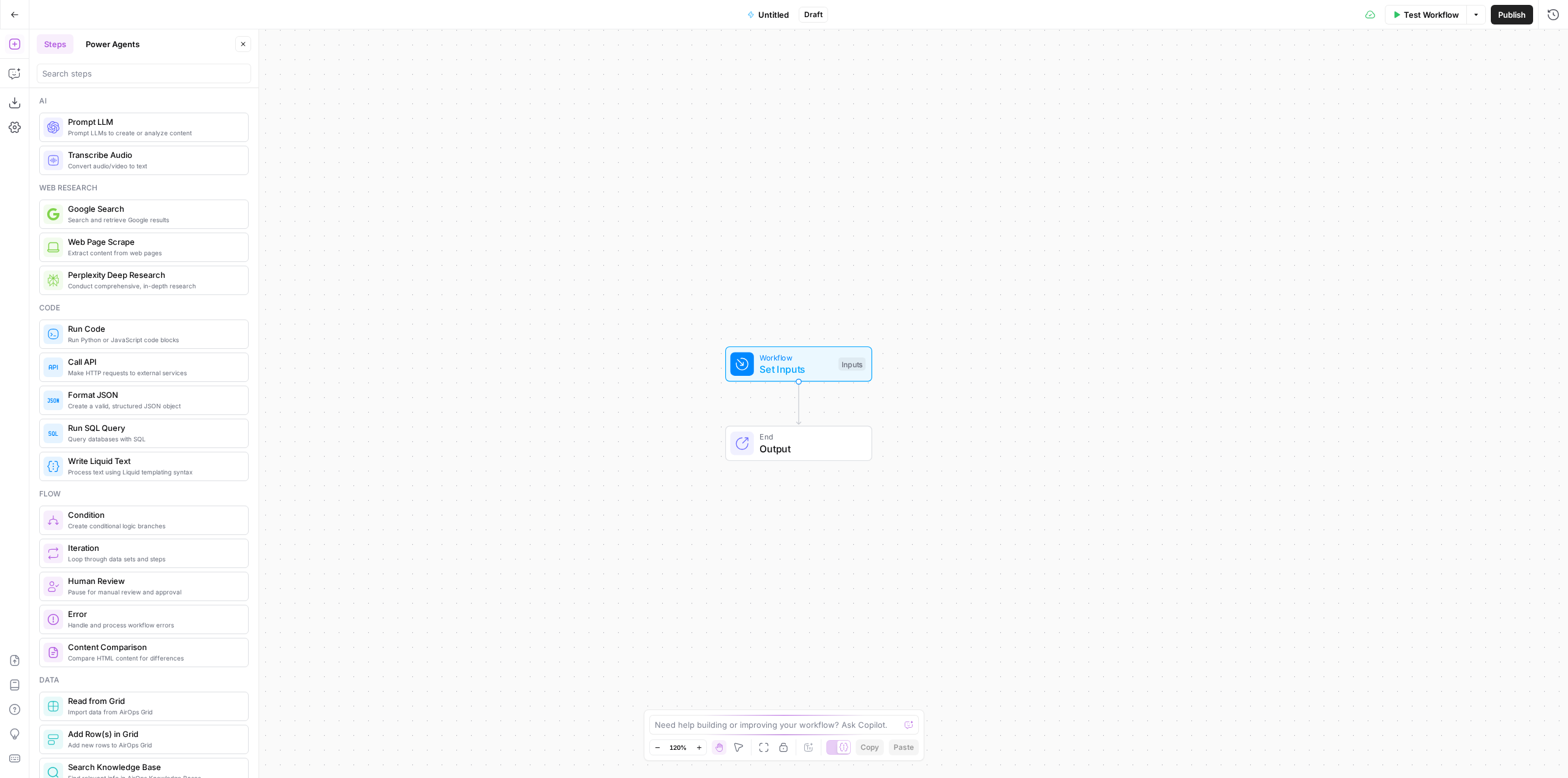
click at [19, 17] on button "Go Back" at bounding box center [15, 15] width 22 height 22
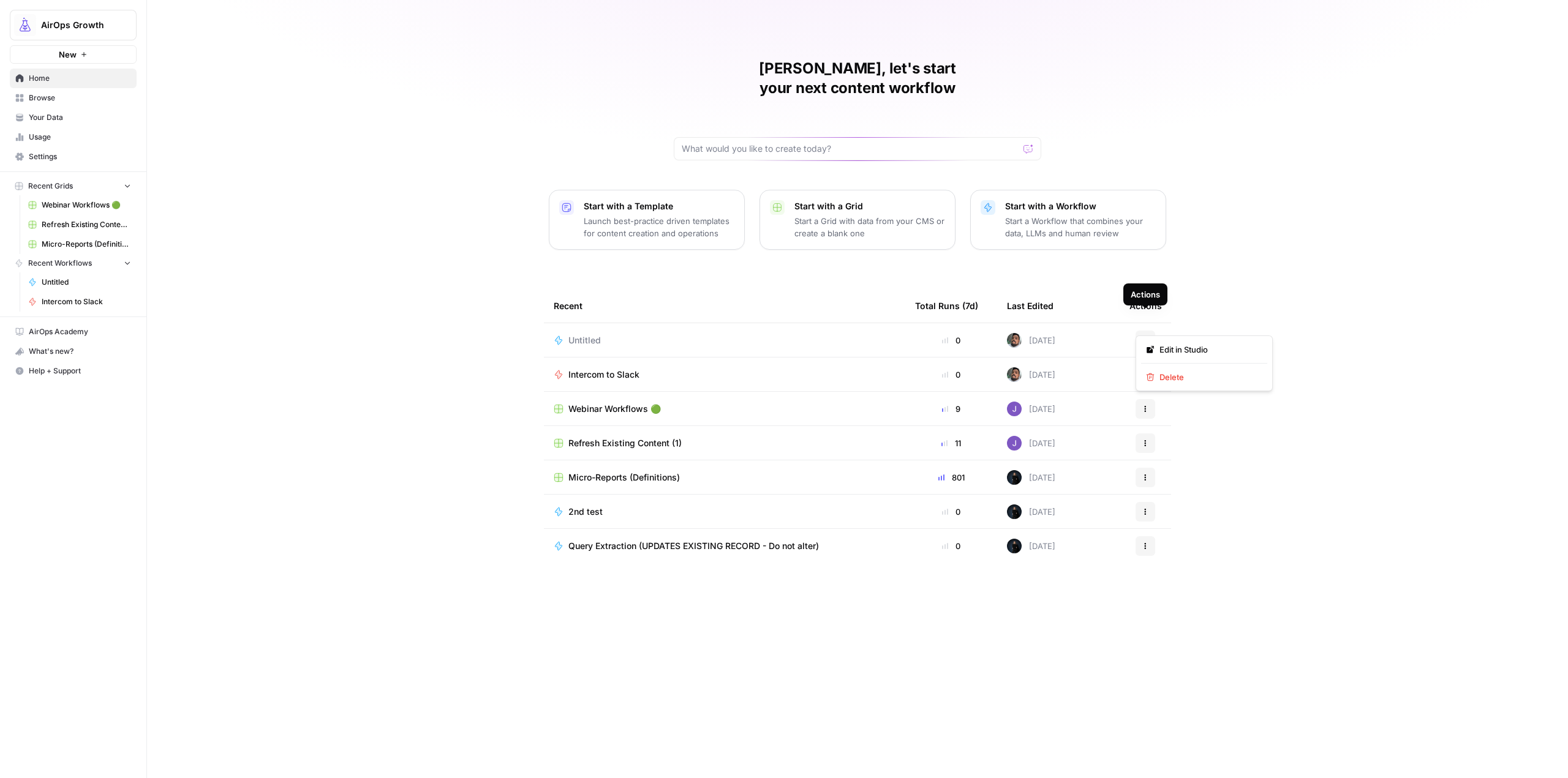
click at [1150, 331] on button "Actions" at bounding box center [1145, 340] width 19 height 19
click at [1153, 331] on button "Actions" at bounding box center [1145, 340] width 19 height 19
click at [1316, 236] on div "Manuel, let's start your next content workflow Start with a Template Launch bes…" at bounding box center [857, 389] width 1421 height 778
click at [810, 334] on div "Untitled" at bounding box center [724, 340] width 342 height 12
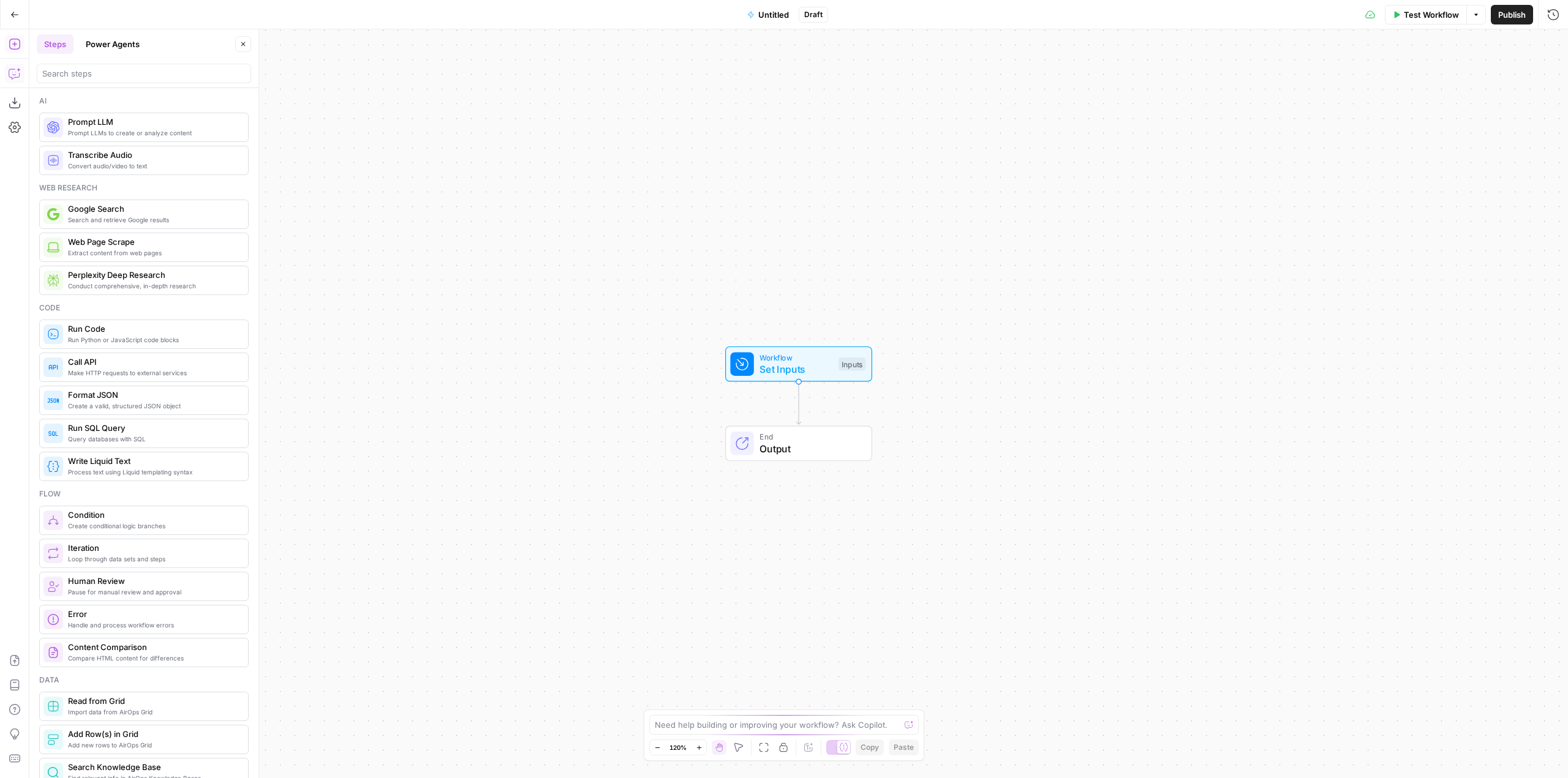
click at [9, 71] on icon "button" at bounding box center [13, 74] width 10 height 10
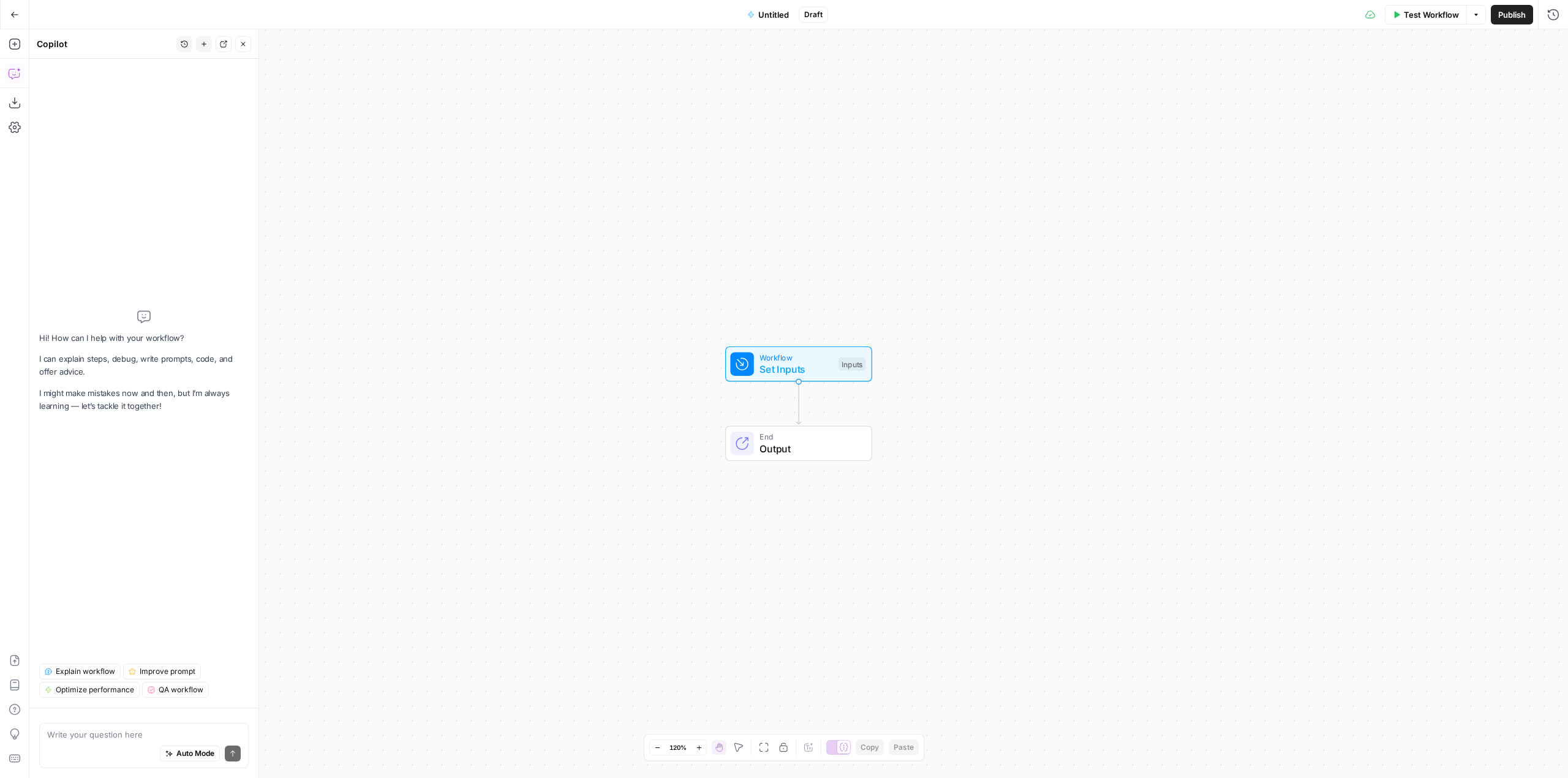
click at [130, 736] on textarea at bounding box center [144, 735] width 193 height 12
type textarea "how often do changes are saved?"
